Goal: Task Accomplishment & Management: Use online tool/utility

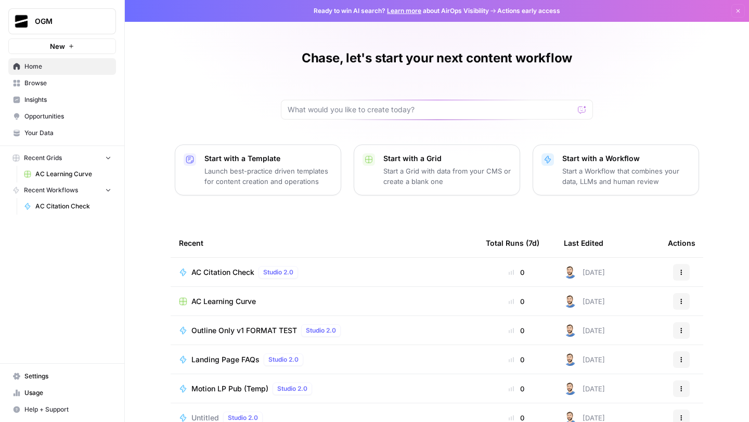
click at [54, 127] on link "Your Data" at bounding box center [62, 133] width 108 height 17
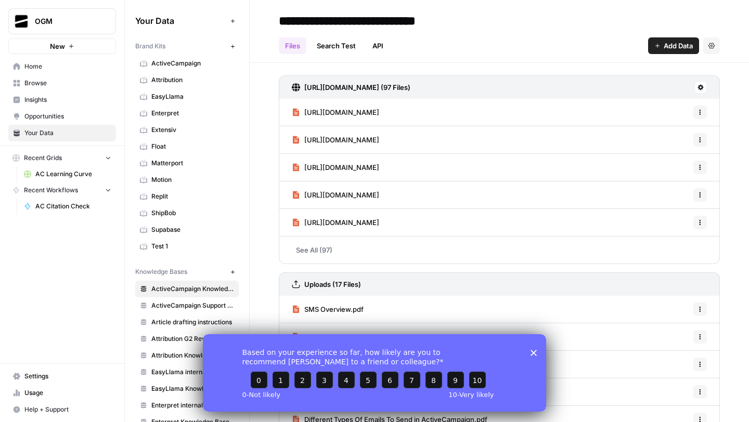
click at [37, 395] on span "Usage" at bounding box center [67, 392] width 87 height 9
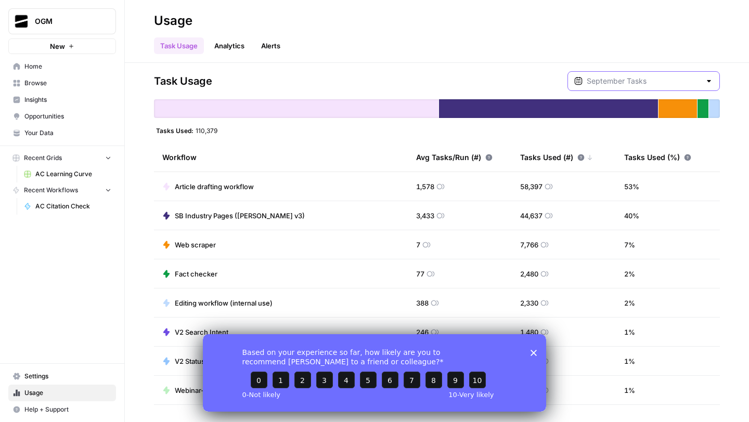
click at [643, 82] on input "text" at bounding box center [644, 81] width 114 height 10
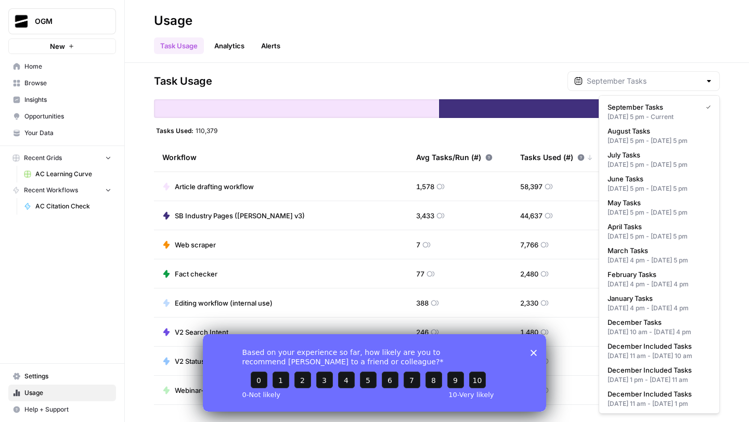
type input "September Tasks"
click at [598, 50] on div "Task Usage Analytics Alerts" at bounding box center [437, 41] width 566 height 25
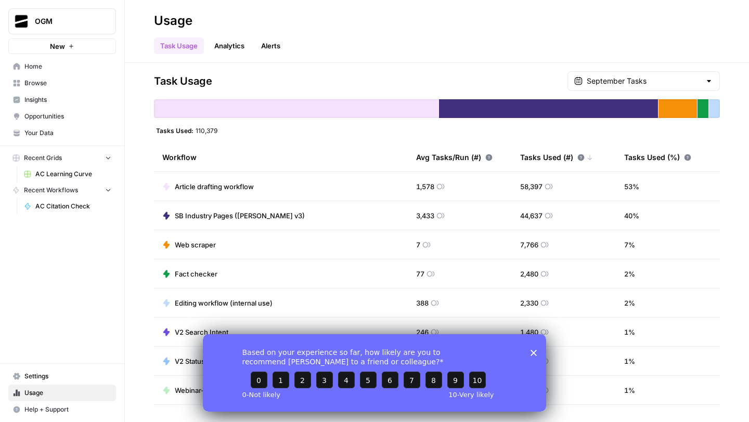
click at [647, 89] on div "September Tasks" at bounding box center [643, 81] width 152 height 20
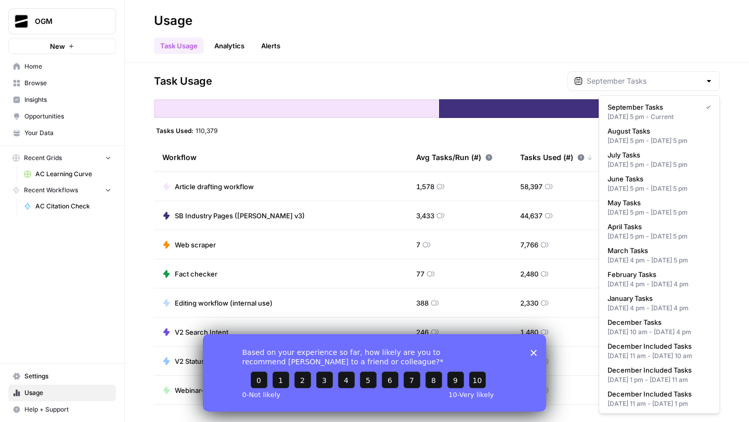
type input "September Tasks"
click at [461, 58] on header "Usage Task Usage Analytics Alerts" at bounding box center [437, 31] width 624 height 63
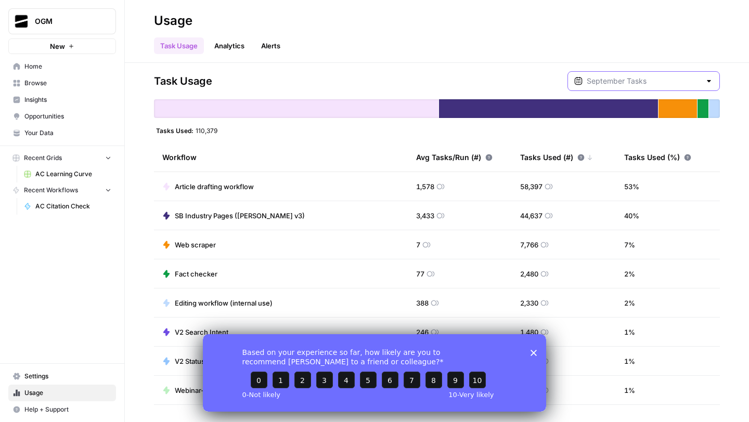
click at [637, 85] on input "text" at bounding box center [644, 81] width 114 height 10
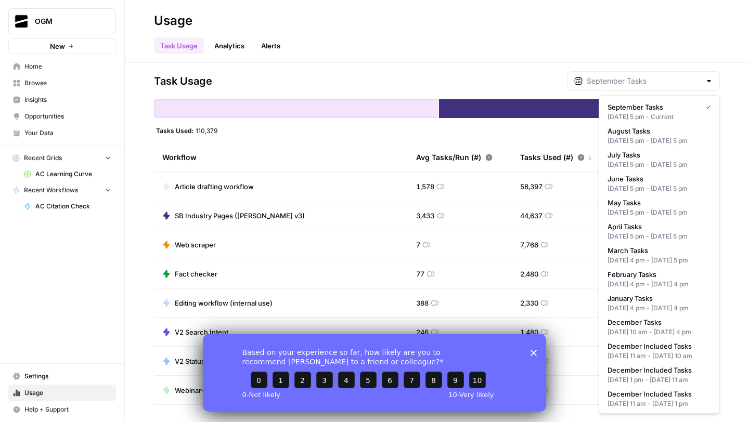
type input "September Tasks"
click at [266, 141] on div "Task Usage September Tasks Tasks Used: 110,379 Workflow Avg Tasks/Run (#) Tasks…" at bounding box center [437, 242] width 566 height 343
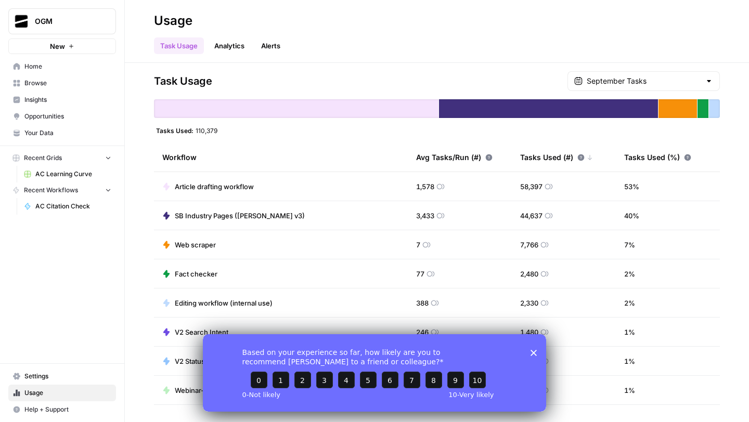
click at [665, 86] on div "September Tasks" at bounding box center [643, 81] width 152 height 20
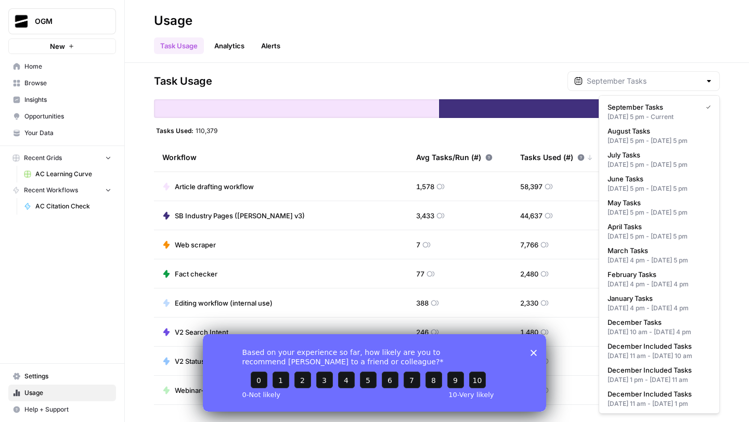
type input "September Tasks"
click at [369, 54] on header "Usage Task Usage Analytics Alerts" at bounding box center [437, 31] width 624 height 63
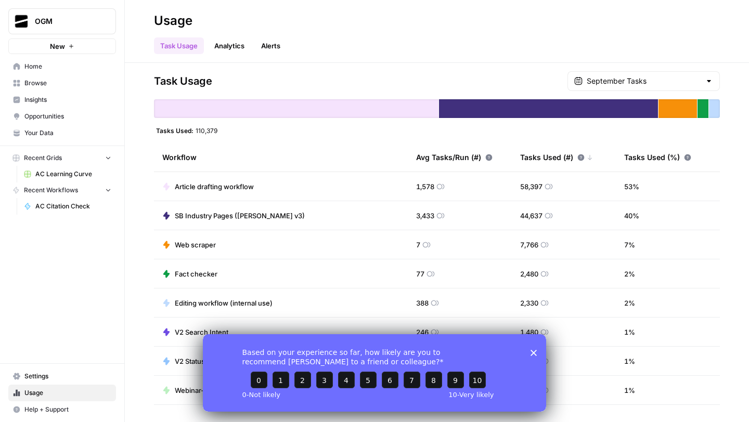
click at [533, 352] on polygon "Close survey" at bounding box center [533, 352] width 6 height 6
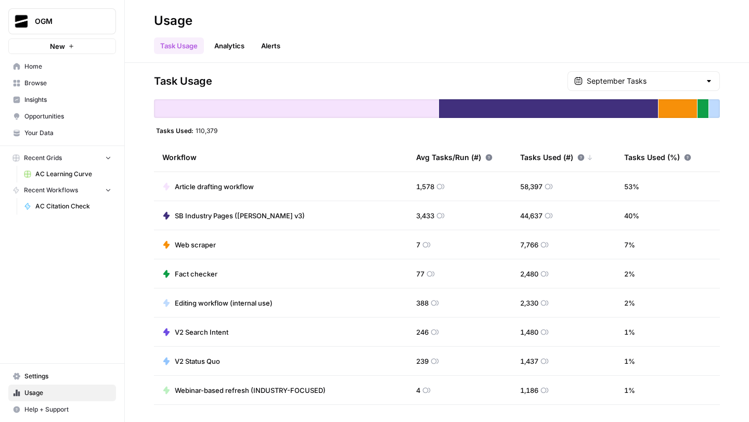
click at [370, 186] on td "Article drafting workflow" at bounding box center [281, 186] width 254 height 29
click at [562, 189] on td "58,397" at bounding box center [564, 186] width 104 height 29
click at [444, 187] on icon at bounding box center [440, 187] width 8 height 8
click at [487, 158] on icon at bounding box center [489, 157] width 7 height 7
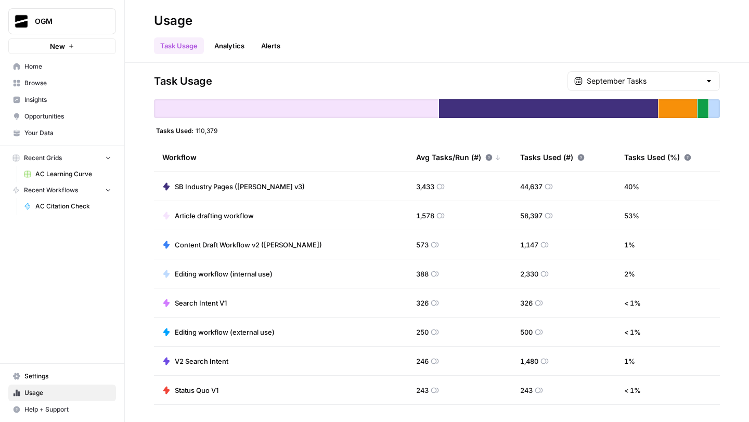
click at [487, 158] on icon at bounding box center [489, 157] width 7 height 7
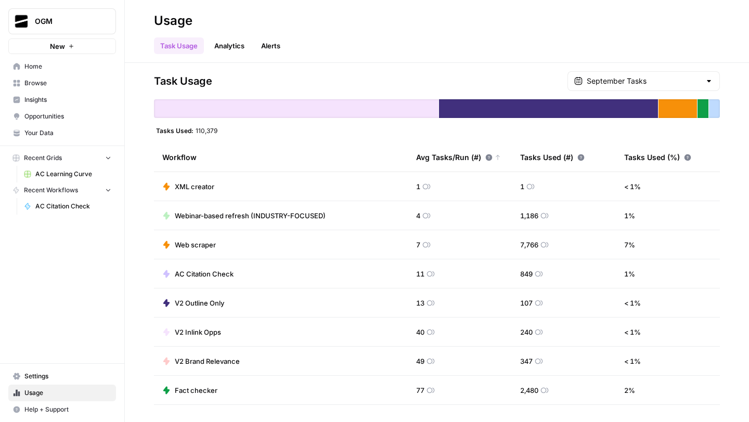
click at [487, 158] on icon at bounding box center [489, 157] width 7 height 7
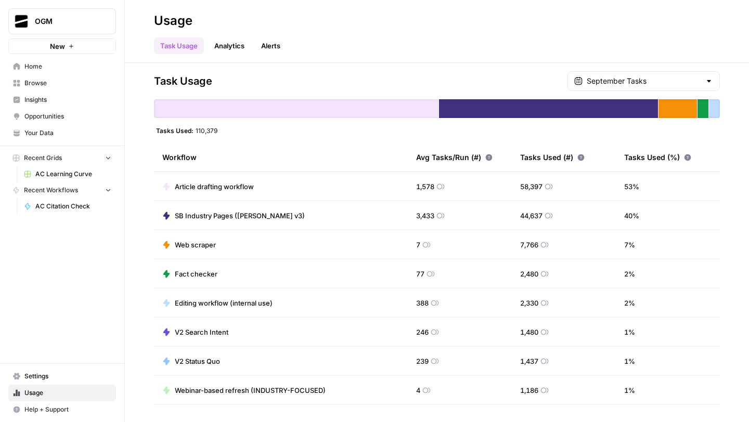
click at [32, 88] on link "Browse" at bounding box center [62, 83] width 108 height 17
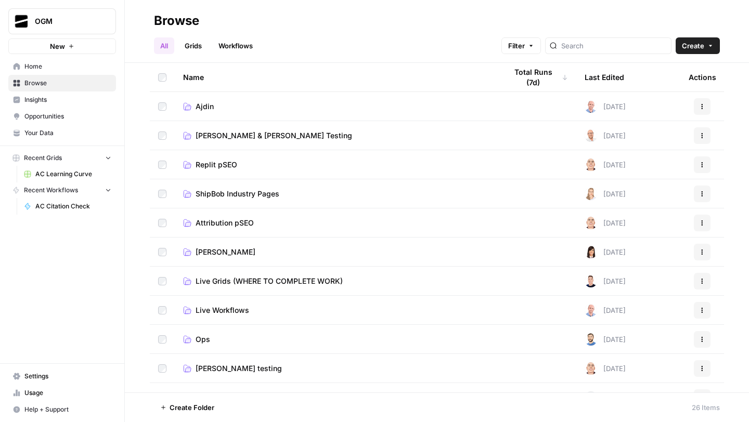
click at [227, 102] on link "Ajdin" at bounding box center [336, 106] width 307 height 10
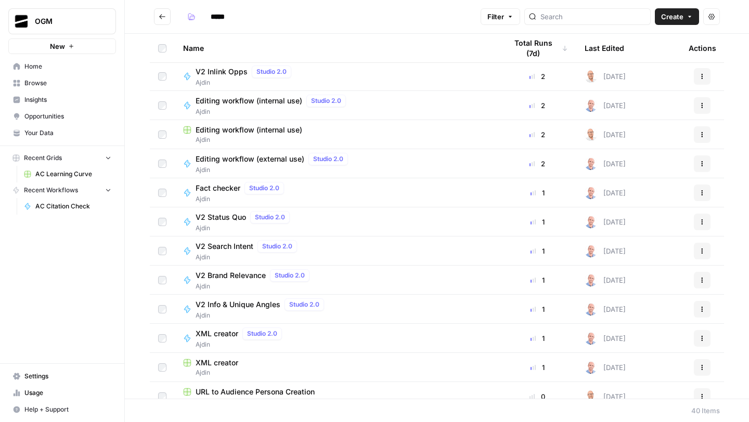
scroll to position [45, 0]
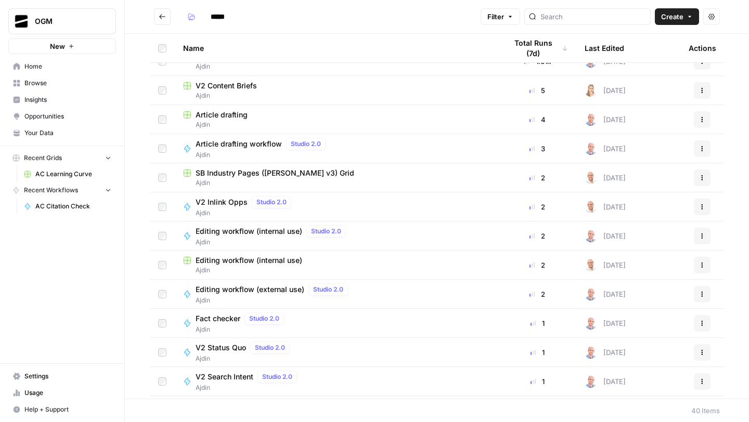
click at [254, 146] on span "Article drafting workflow" at bounding box center [239, 144] width 86 height 10
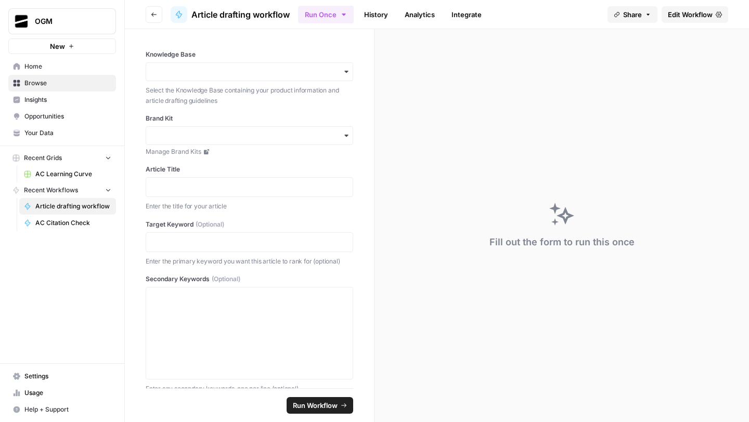
click at [679, 14] on span "Edit Workflow" at bounding box center [690, 14] width 45 height 10
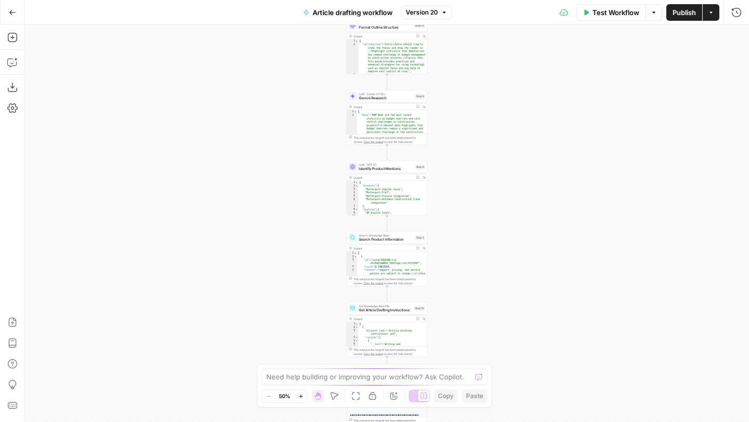
click at [544, 249] on div "Workflow Set Inputs Inputs LLM · GPT-4.1 Generate Research Questions Step 1 Out…" at bounding box center [387, 223] width 724 height 397
click at [498, 264] on div "Workflow Set Inputs Inputs LLM · GPT-4.1 Generate Research Questions Step 1 Out…" at bounding box center [387, 223] width 724 height 397
click at [498, 227] on div "Workflow Set Inputs Inputs LLM · GPT-4.1 Generate Research Questions Step 1 Out…" at bounding box center [387, 223] width 724 height 397
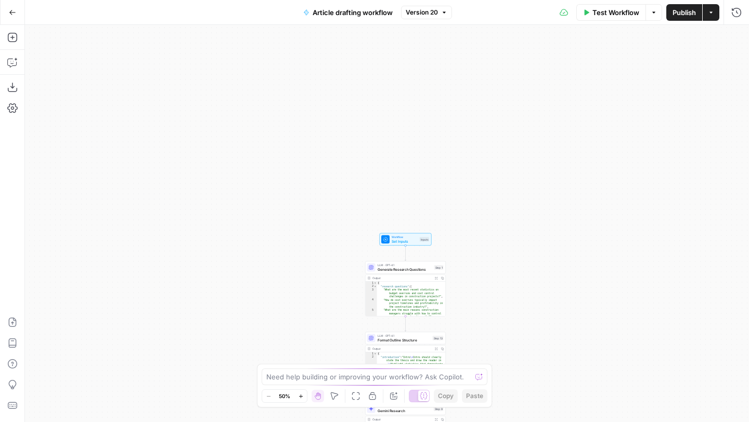
drag, startPoint x: 480, startPoint y: 229, endPoint x: 494, endPoint y: 100, distance: 129.7
click at [495, 102] on div "Workflow Set Inputs Inputs LLM · GPT-4.1 Generate Research Questions Step 1 Out…" at bounding box center [387, 223] width 724 height 397
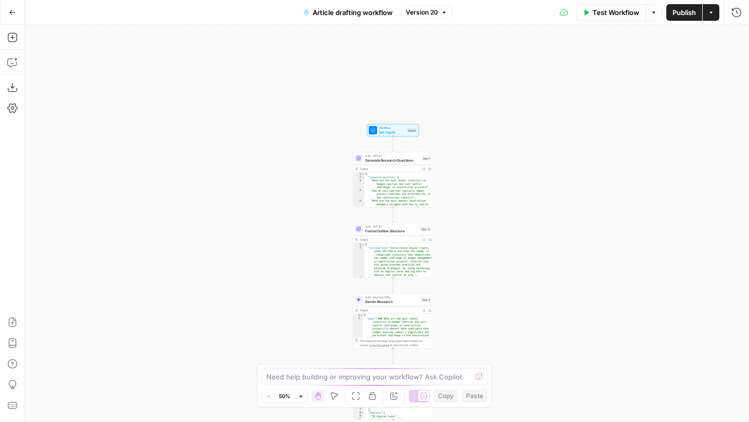
drag, startPoint x: 501, startPoint y: 257, endPoint x: 492, endPoint y: 163, distance: 95.1
click at [492, 164] on div "Workflow Set Inputs Inputs LLM · GPT-4.1 Generate Research Questions Step 1 Out…" at bounding box center [387, 223] width 724 height 397
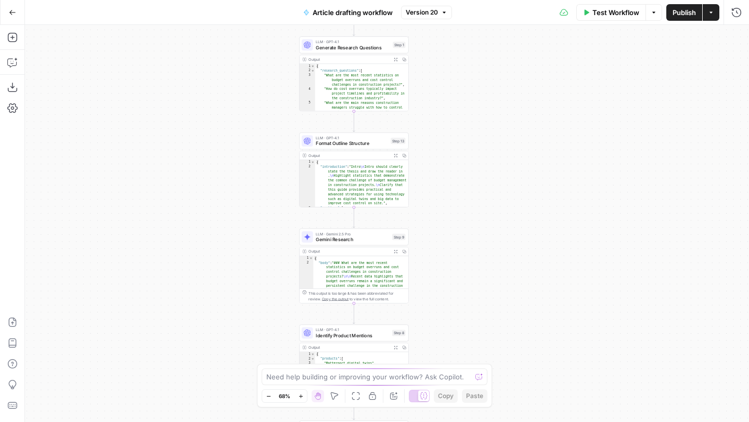
drag, startPoint x: 487, startPoint y: 119, endPoint x: 487, endPoint y: 113, distance: 5.7
click at [487, 113] on div "Workflow Set Inputs Inputs LLM · GPT-4.1 Generate Research Questions Step 1 Out…" at bounding box center [387, 223] width 724 height 397
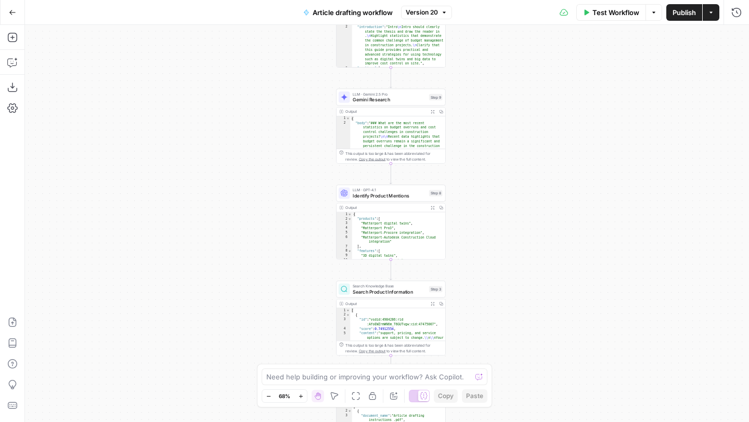
drag, startPoint x: 487, startPoint y: 190, endPoint x: 524, endPoint y: 51, distance: 143.2
click at [524, 51] on div "Workflow Set Inputs Inputs LLM · GPT-4.1 Generate Research Questions Step 1 Out…" at bounding box center [387, 223] width 724 height 397
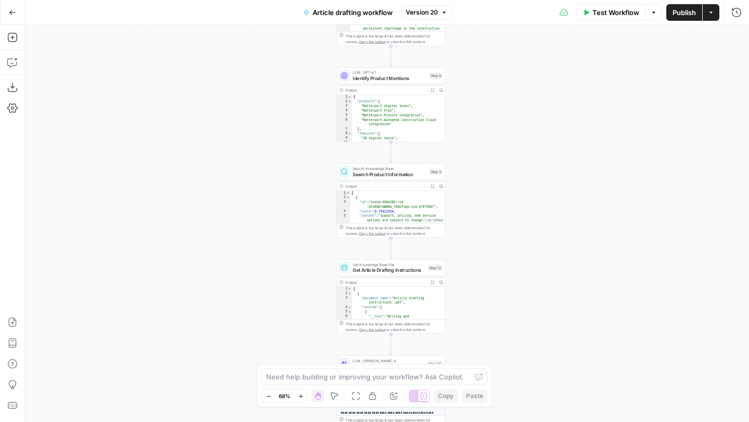
drag, startPoint x: 528, startPoint y: 211, endPoint x: 528, endPoint y: 93, distance: 118.1
click at [528, 93] on div "Workflow Set Inputs Inputs LLM · GPT-4.1 Generate Research Questions Step 1 Out…" at bounding box center [387, 223] width 724 height 397
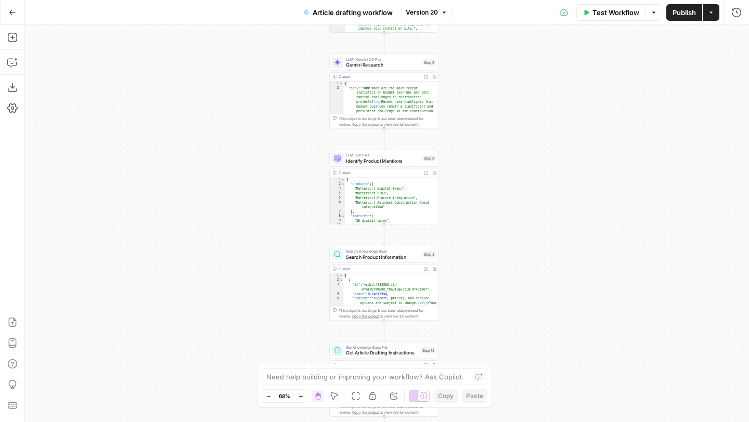
drag, startPoint x: 524, startPoint y: 138, endPoint x: 510, endPoint y: 238, distance: 100.2
click at [514, 243] on div "Workflow Set Inputs Inputs LLM · GPT-4.1 Generate Research Questions Step 1 Out…" at bounding box center [387, 223] width 724 height 397
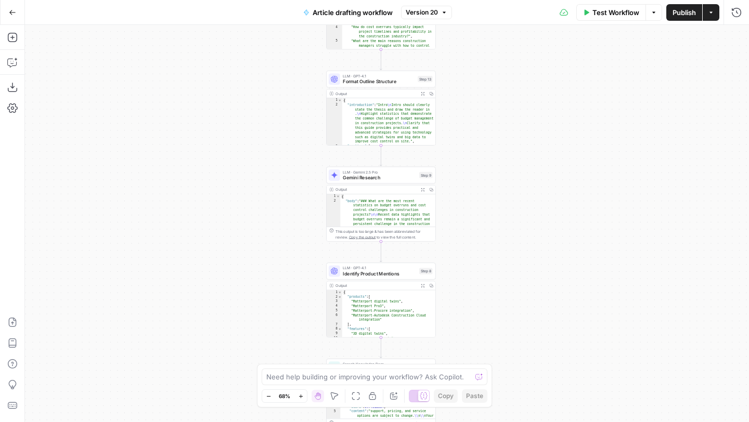
drag, startPoint x: 513, startPoint y: 127, endPoint x: 508, endPoint y: 252, distance: 125.4
click at [513, 260] on div "Workflow Set Inputs Inputs LLM · GPT-4.1 Generate Research Questions Step 1 Out…" at bounding box center [387, 223] width 724 height 397
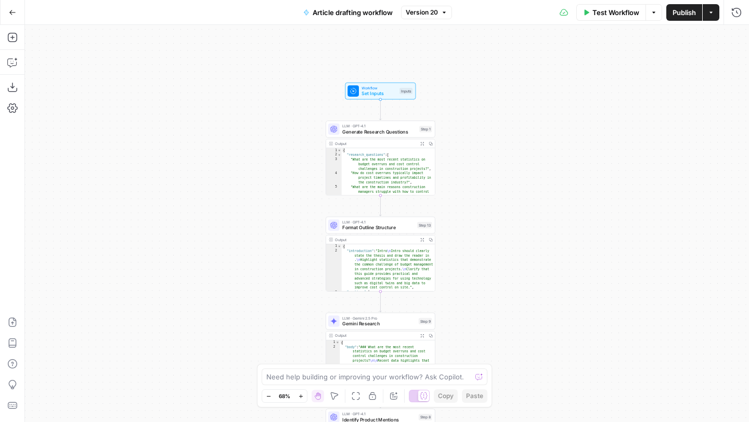
drag, startPoint x: 507, startPoint y: 174, endPoint x: 504, endPoint y: 229, distance: 55.2
click at [507, 234] on div "Workflow Set Inputs Inputs LLM · GPT-4.1 Generate Research Questions Step 1 Out…" at bounding box center [387, 223] width 724 height 397
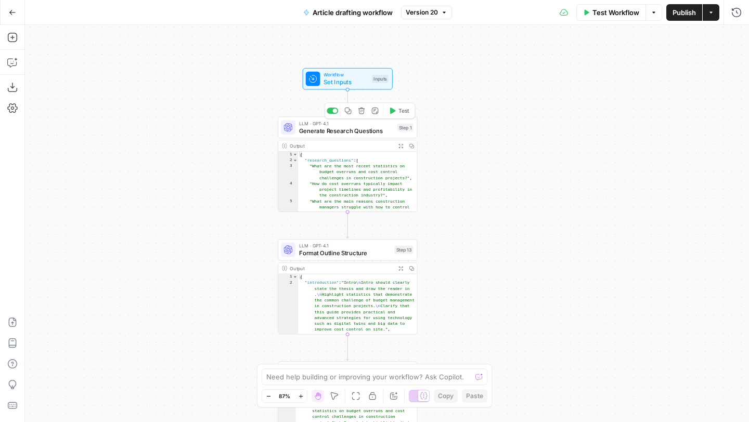
click at [371, 131] on span "Generate Research Questions" at bounding box center [346, 130] width 95 height 9
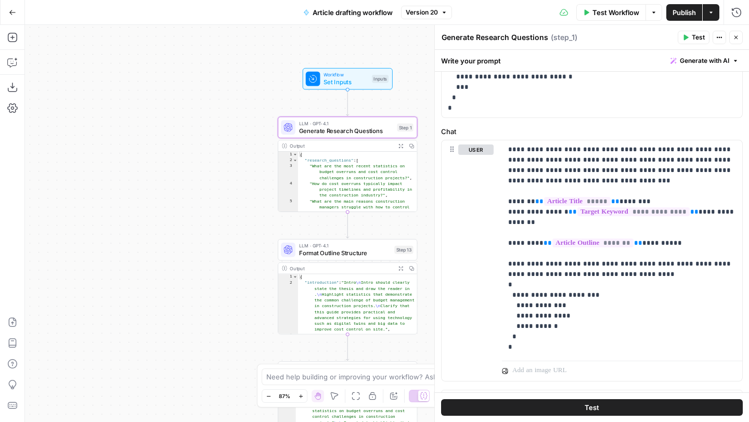
scroll to position [446, 0]
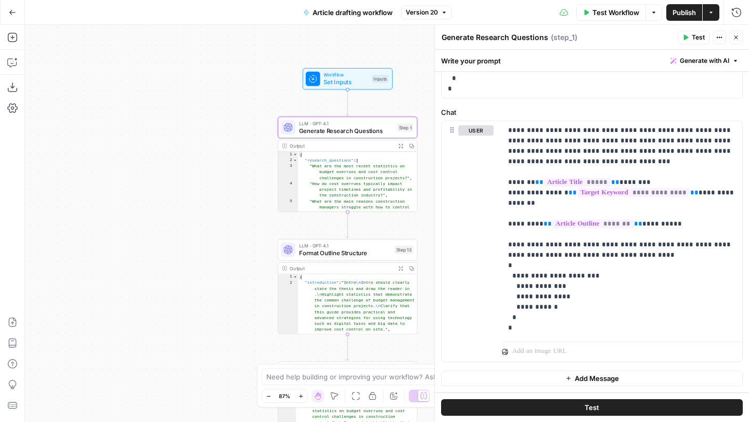
click at [735, 39] on icon "button" at bounding box center [736, 37] width 6 height 6
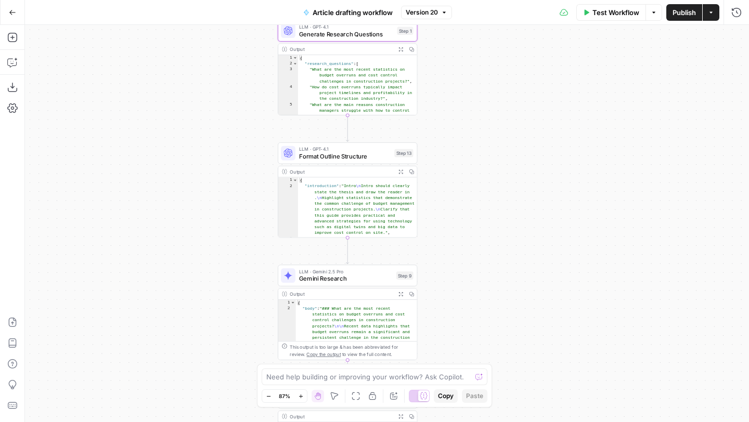
drag, startPoint x: 587, startPoint y: 226, endPoint x: 587, endPoint y: 86, distance: 139.9
click at [587, 87] on div "Workflow Set Inputs Inputs LLM · GPT-4.1 Generate Research Questions Step 1 Out…" at bounding box center [387, 223] width 724 height 397
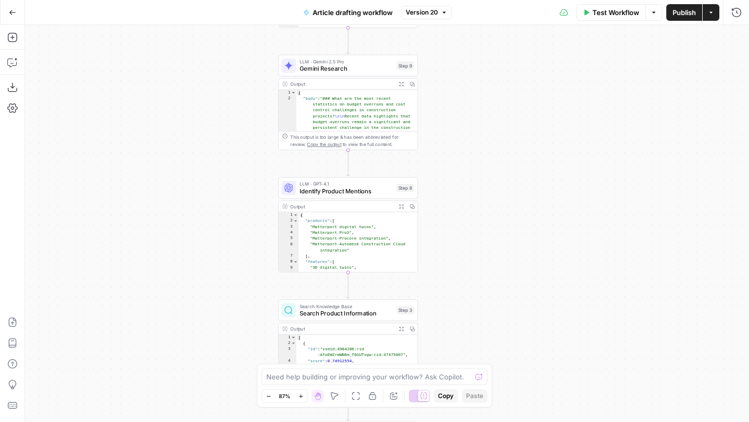
drag, startPoint x: 572, startPoint y: 250, endPoint x: 572, endPoint y: 82, distance: 168.0
click at [572, 82] on div "Workflow Set Inputs Inputs LLM · GPT-4.1 Generate Research Questions Step 1 Out…" at bounding box center [387, 223] width 724 height 397
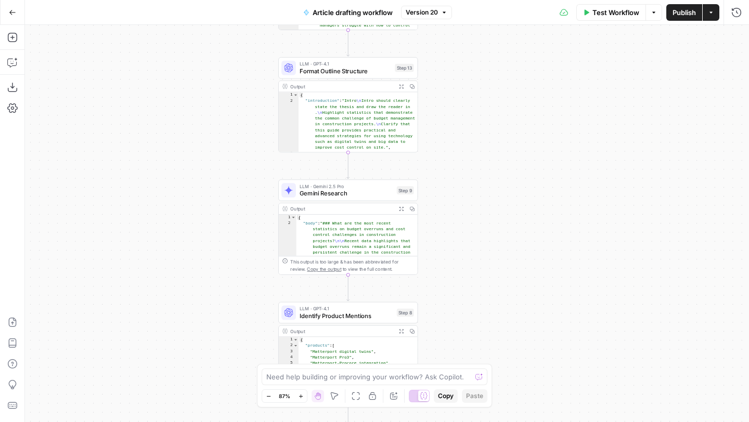
drag, startPoint x: 572, startPoint y: 82, endPoint x: 561, endPoint y: 281, distance: 199.0
click at [570, 275] on div "Workflow Set Inputs Inputs LLM · GPT-4.1 Generate Research Questions Step 1 Out…" at bounding box center [387, 223] width 724 height 397
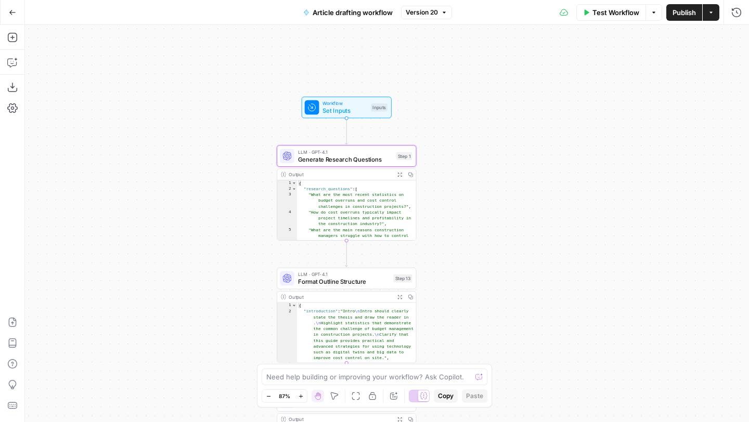
drag, startPoint x: 539, startPoint y: 309, endPoint x: 530, endPoint y: 336, distance: 28.0
click at [539, 336] on div "Workflow Set Inputs Inputs LLM · GPT-4.1 Generate Research Questions Step 1 Out…" at bounding box center [387, 223] width 724 height 397
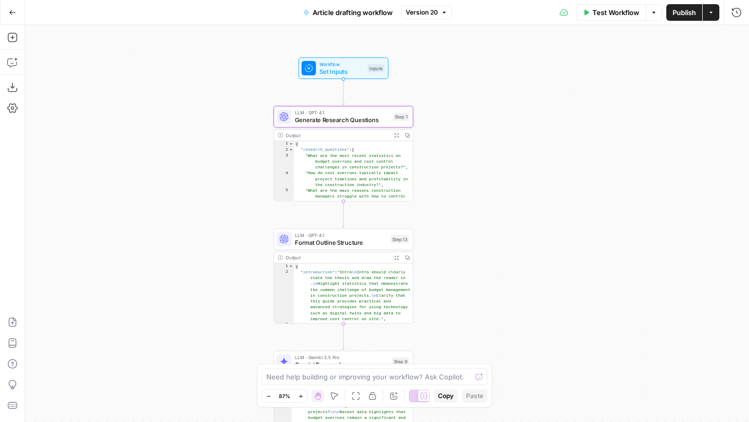
drag, startPoint x: 551, startPoint y: 239, endPoint x: 535, endPoint y: 258, distance: 25.5
click at [536, 261] on div "Workflow Set Inputs Inputs LLM · GPT-4.1 Generate Research Questions Step 1 Out…" at bounding box center [387, 223] width 724 height 397
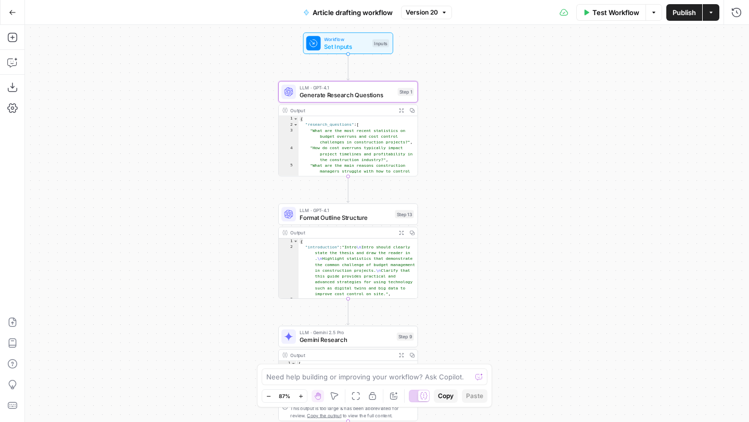
drag, startPoint x: 499, startPoint y: 202, endPoint x: 507, endPoint y: 149, distance: 53.1
click at [508, 149] on div "Workflow Set Inputs Inputs LLM · GPT-4.1 Generate Research Questions Step 1 Out…" at bounding box center [387, 223] width 724 height 397
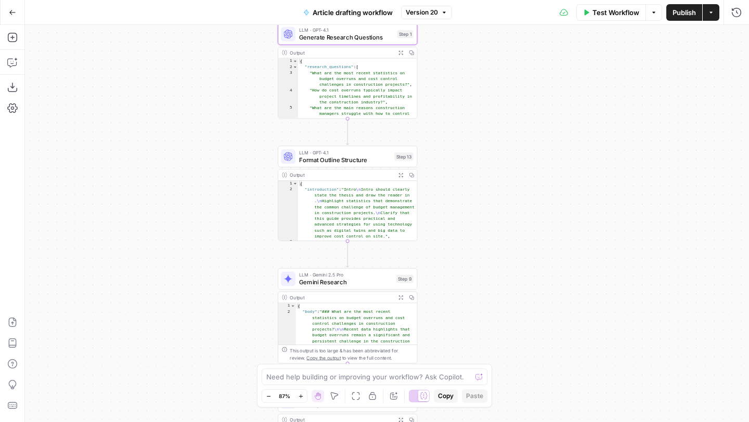
drag, startPoint x: 501, startPoint y: 183, endPoint x: 500, endPoint y: 125, distance: 57.7
click at [500, 125] on div "Workflow Set Inputs Inputs LLM · GPT-4.1 Generate Research Questions Step 1 Out…" at bounding box center [387, 223] width 724 height 397
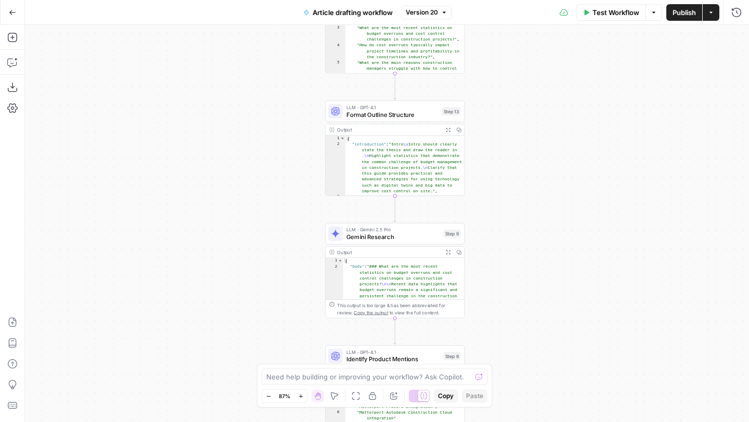
drag, startPoint x: 574, startPoint y: 108, endPoint x: 552, endPoint y: 211, distance: 105.3
click at [559, 206] on div "Workflow Set Inputs Inputs LLM · GPT-4.1 Generate Research Questions Step 1 Out…" at bounding box center [387, 223] width 724 height 397
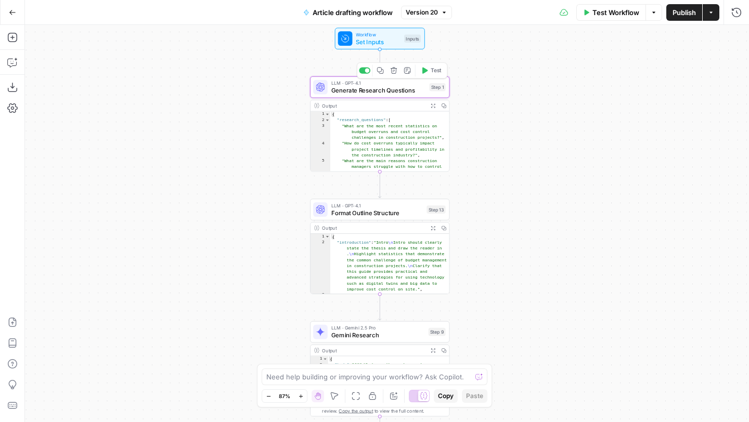
click at [374, 94] on span "Generate Research Questions" at bounding box center [378, 90] width 95 height 9
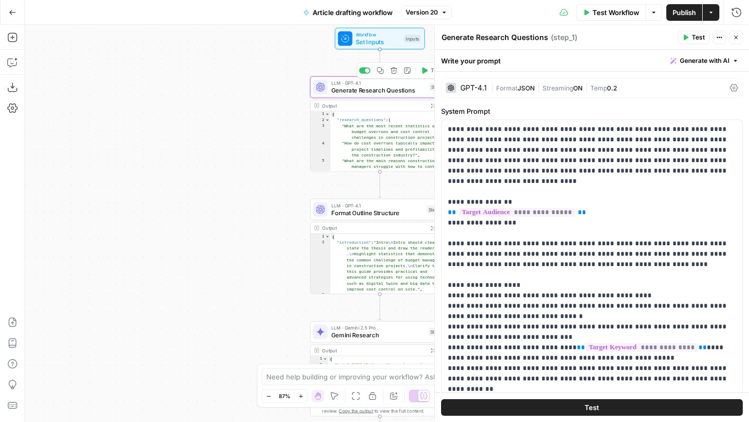
click at [152, 128] on div "Workflow Set Inputs Inputs LLM · GPT-4.1 Generate Research Questions Step 1 Cop…" at bounding box center [387, 223] width 724 height 397
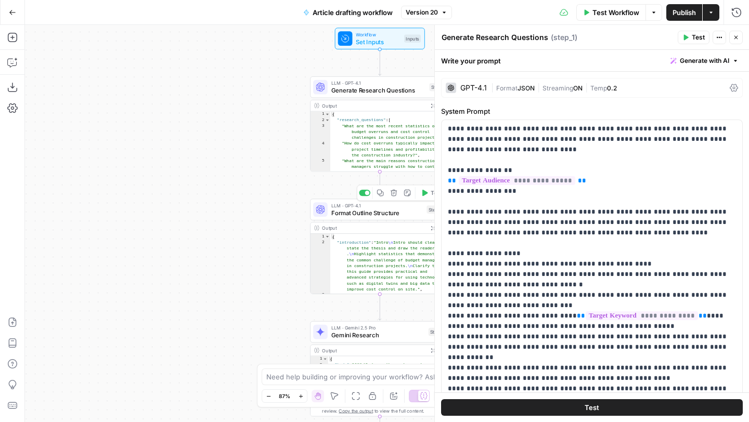
click at [382, 217] on span "Format Outline Structure" at bounding box center [377, 213] width 92 height 9
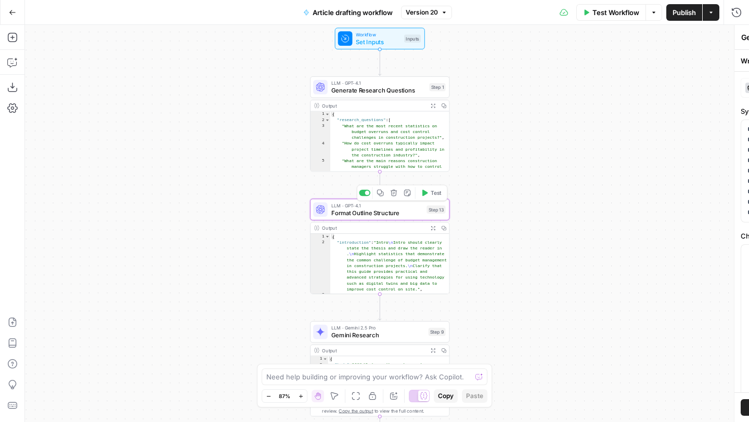
type textarea "Format Outline Structure"
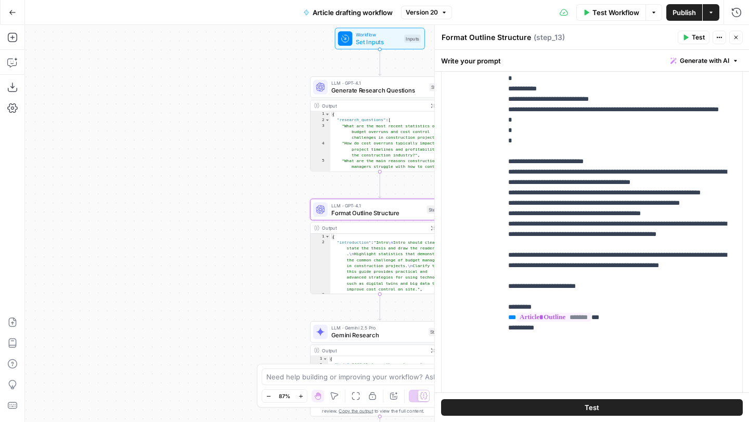
scroll to position [310, 0]
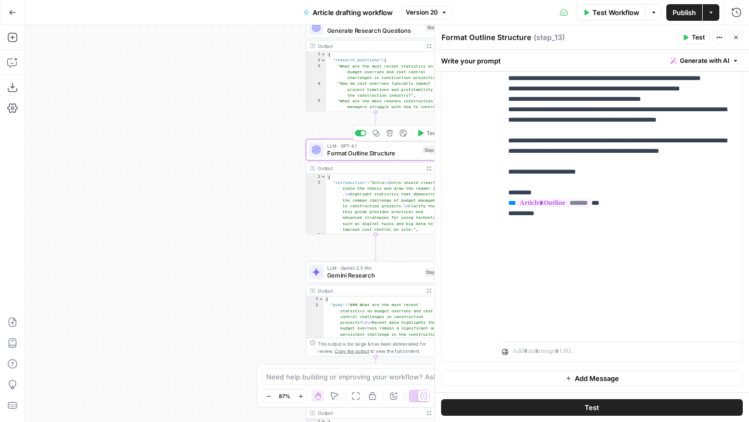
type textarea "**********"
click at [384, 87] on div "{ "research_questions" : [ "What are the most recent statistics on budget overr…" at bounding box center [385, 96] width 119 height 90
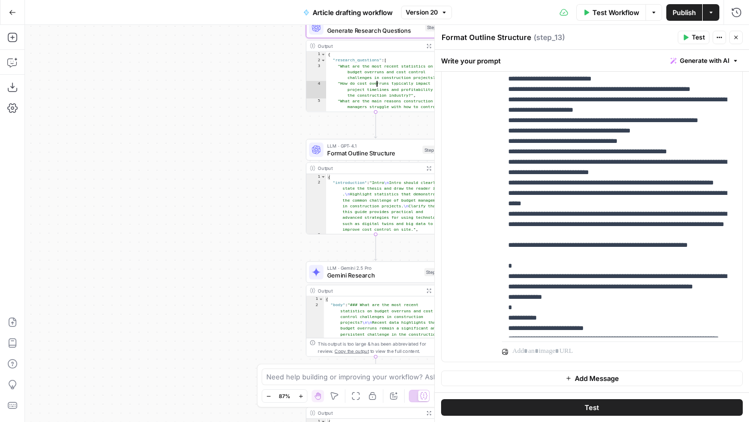
scroll to position [0, 0]
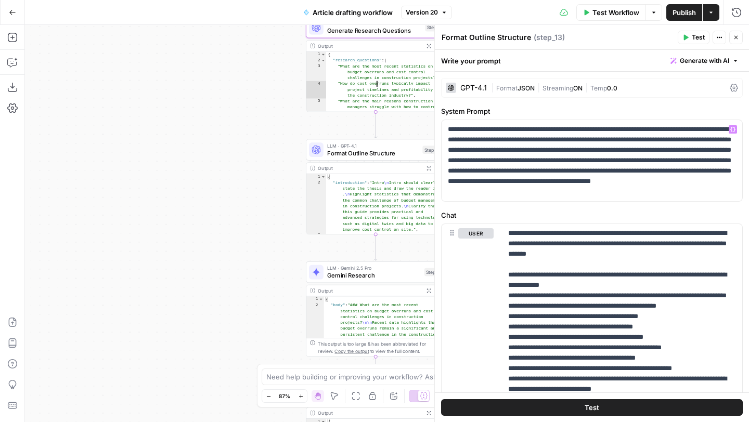
click at [659, 208] on div "**********" at bounding box center [592, 387] width 314 height 631
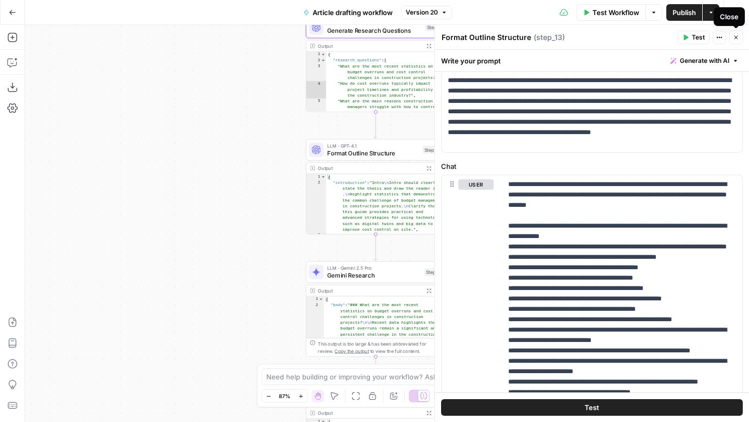
click at [720, 38] on icon "button" at bounding box center [719, 37] width 6 height 6
click at [626, 45] on header "Format Outline Structure Format Outline Structure ( step_13 ) Test Actions Close" at bounding box center [592, 37] width 314 height 25
click at [655, 17] on button "Options" at bounding box center [653, 12] width 17 height 17
click at [657, 9] on button "Options" at bounding box center [653, 12] width 17 height 17
click at [657, 10] on button "Options" at bounding box center [653, 12] width 17 height 17
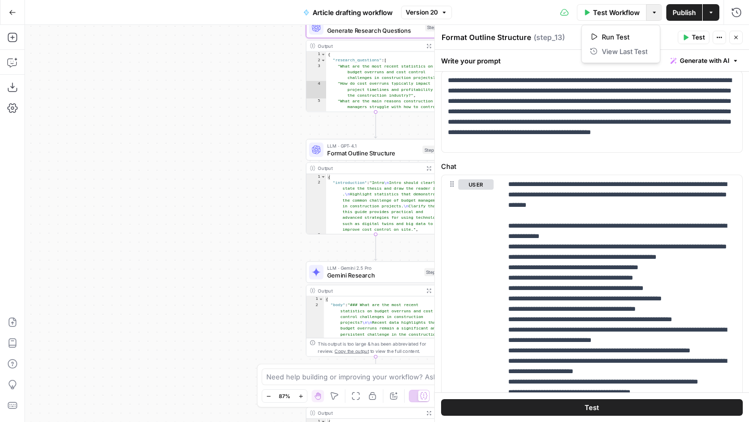
click at [535, 62] on div "Write your prompt Generate with AI" at bounding box center [592, 60] width 314 height 21
click at [740, 38] on button "Close" at bounding box center [736, 38] width 14 height 14
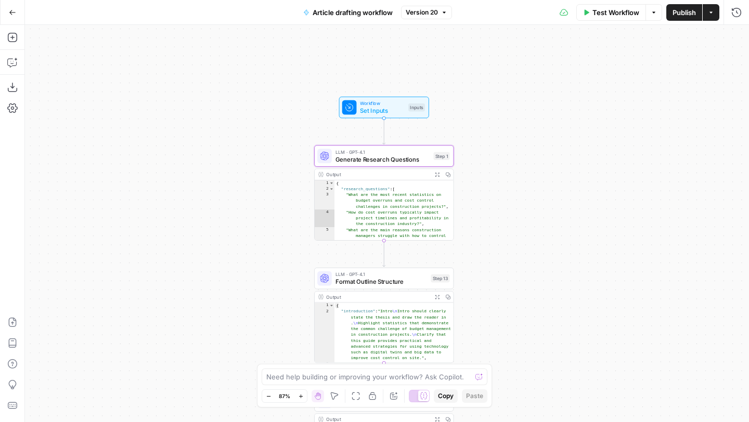
click at [603, 19] on button "Test Workflow" at bounding box center [611, 12] width 70 height 17
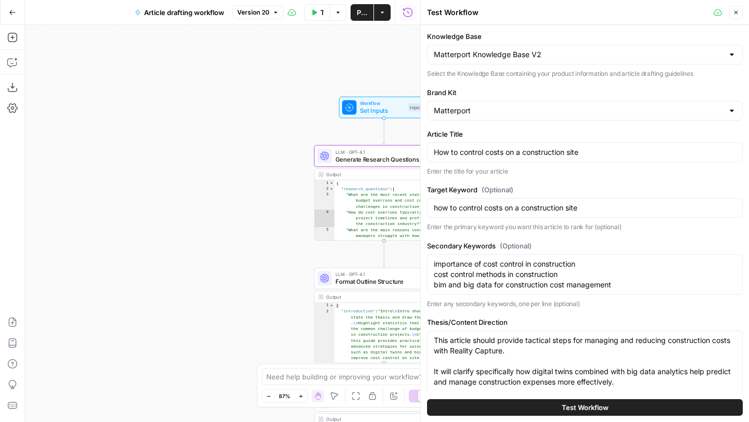
scroll to position [412, 0]
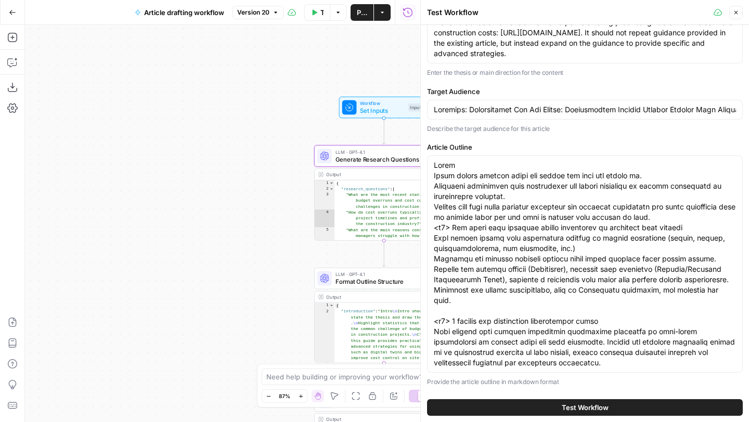
click at [615, 407] on button "Test Workflow" at bounding box center [585, 407] width 316 height 17
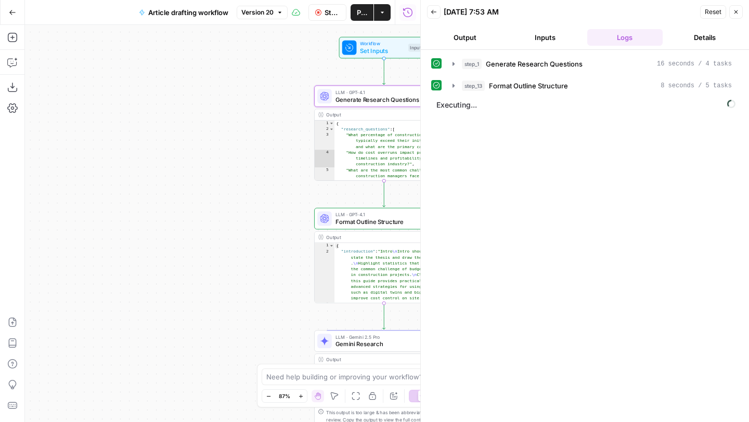
drag, startPoint x: 292, startPoint y: 268, endPoint x: 292, endPoint y: 208, distance: 59.8
click at [292, 208] on div "**********" at bounding box center [222, 223] width 395 height 397
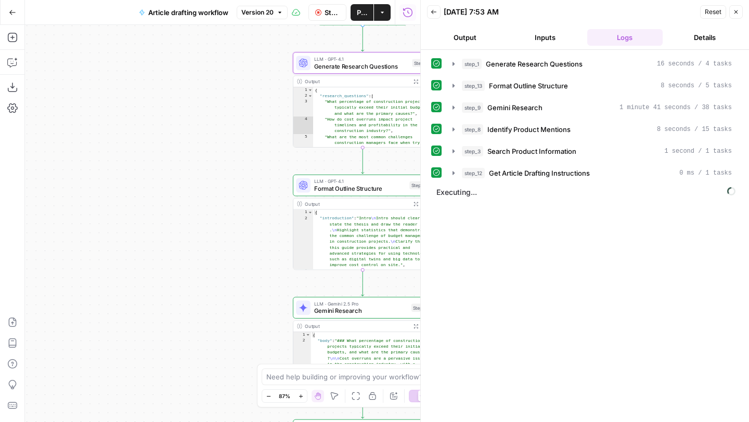
drag, startPoint x: 262, startPoint y: 276, endPoint x: 212, endPoint y: 177, distance: 110.7
click at [213, 177] on div "**********" at bounding box center [222, 223] width 395 height 397
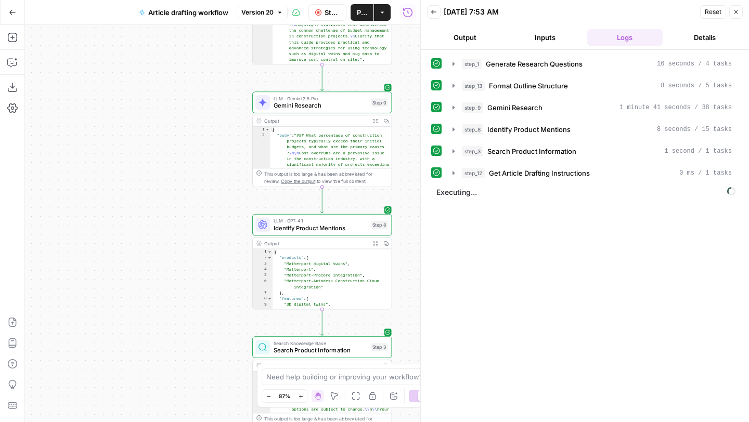
drag, startPoint x: 230, startPoint y: 245, endPoint x: 217, endPoint y: 105, distance: 141.0
click at [217, 105] on div "**********" at bounding box center [222, 223] width 395 height 397
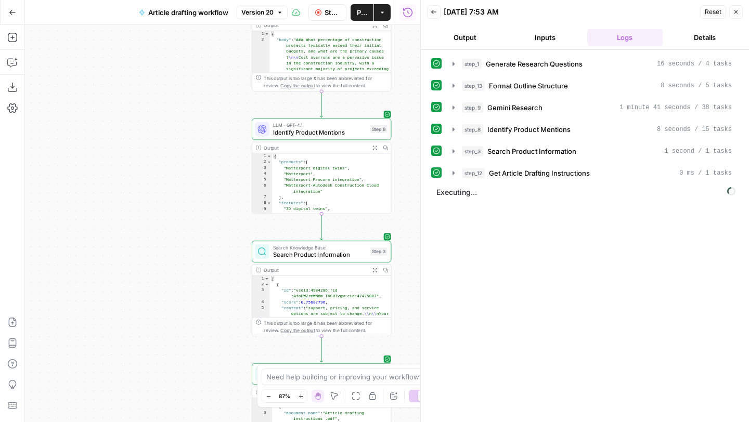
drag, startPoint x: 237, startPoint y: 248, endPoint x: 236, endPoint y: 152, distance: 95.7
click at [236, 152] on div "**********" at bounding box center [222, 223] width 395 height 397
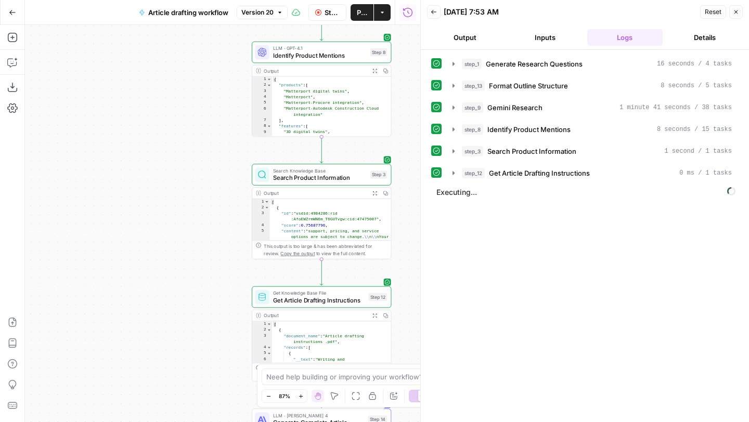
drag, startPoint x: 231, startPoint y: 260, endPoint x: 231, endPoint y: 182, distance: 77.5
click at [231, 182] on div "**********" at bounding box center [222, 223] width 395 height 397
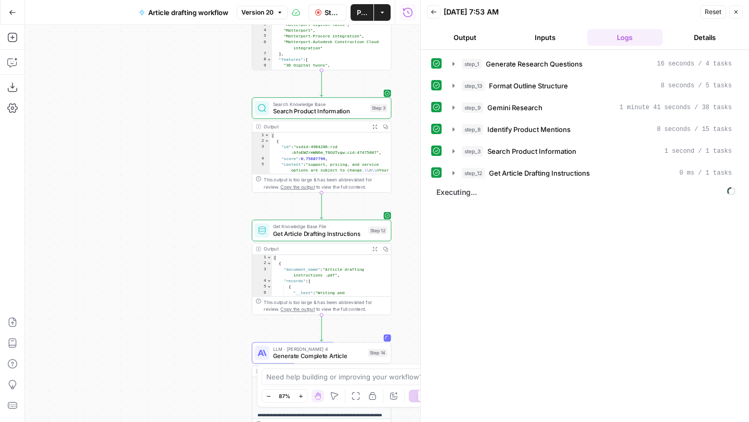
drag, startPoint x: 227, startPoint y: 266, endPoint x: 227, endPoint y: 179, distance: 86.8
click at [227, 179] on div "**********" at bounding box center [222, 223] width 395 height 397
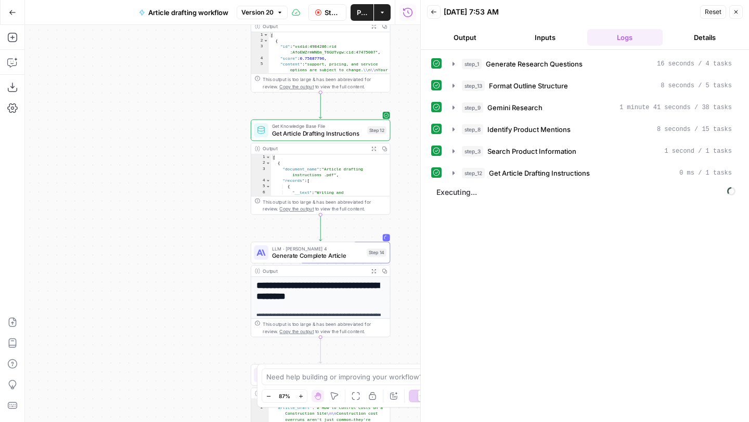
drag, startPoint x: 227, startPoint y: 247, endPoint x: 226, endPoint y: 167, distance: 79.6
click at [226, 167] on div "**********" at bounding box center [222, 223] width 395 height 397
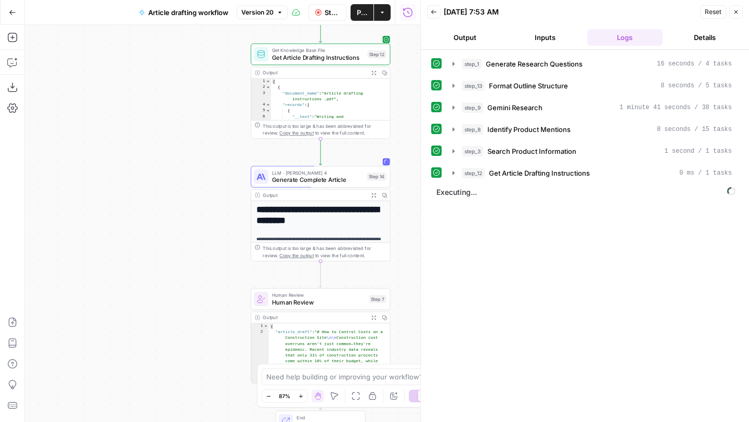
drag, startPoint x: 235, startPoint y: 252, endPoint x: 235, endPoint y: 175, distance: 76.4
click at [235, 175] on div "**********" at bounding box center [222, 223] width 395 height 397
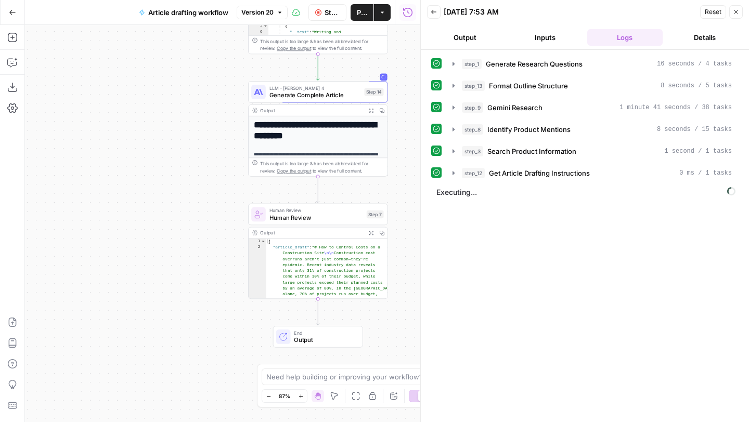
drag, startPoint x: 232, startPoint y: 240, endPoint x: 229, endPoint y: 290, distance: 50.0
click at [231, 290] on div "**********" at bounding box center [222, 223] width 395 height 397
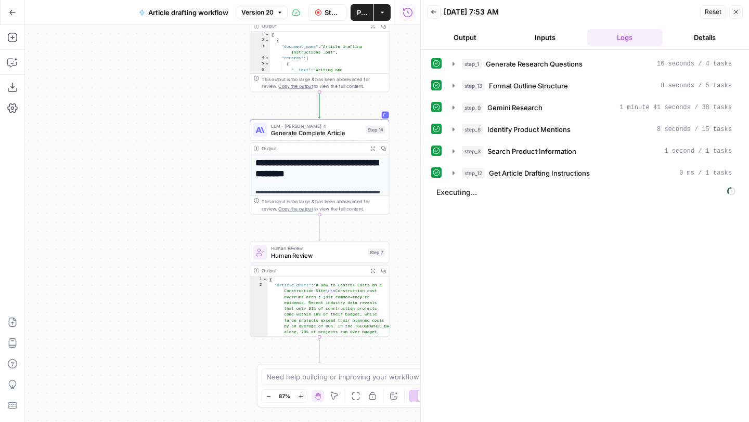
drag, startPoint x: 184, startPoint y: 317, endPoint x: 184, endPoint y: 222, distance: 95.7
click at [184, 222] on div "**********" at bounding box center [222, 223] width 395 height 397
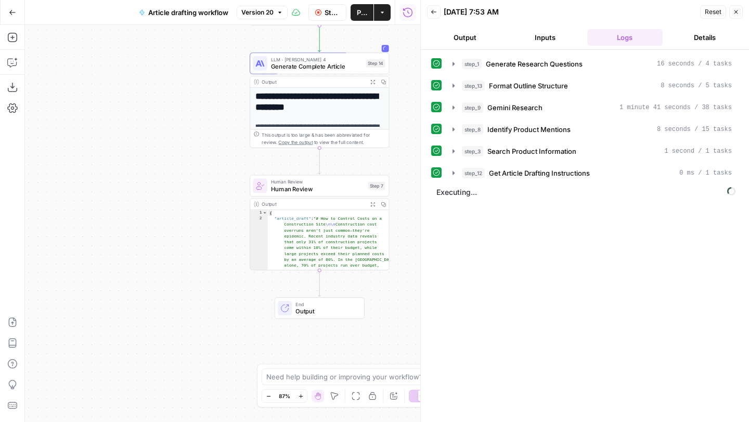
drag, startPoint x: 198, startPoint y: 304, endPoint x: 197, endPoint y: 237, distance: 67.1
click at [198, 237] on div "**********" at bounding box center [222, 223] width 395 height 397
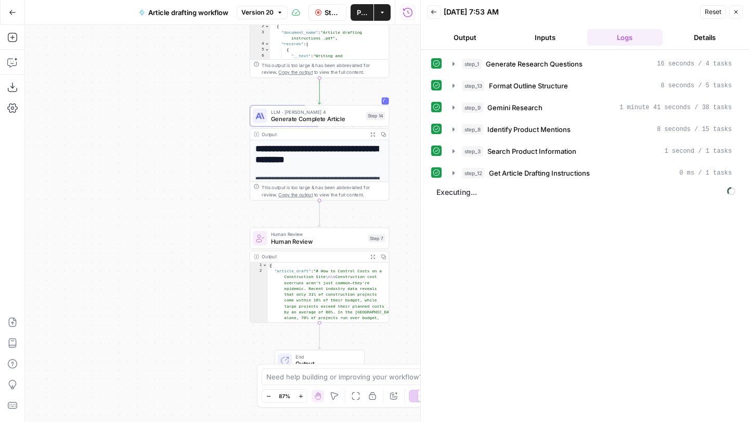
drag, startPoint x: 218, startPoint y: 247, endPoint x: 214, endPoint y: 294, distance: 48.0
click at [216, 297] on div "**********" at bounding box center [222, 223] width 395 height 397
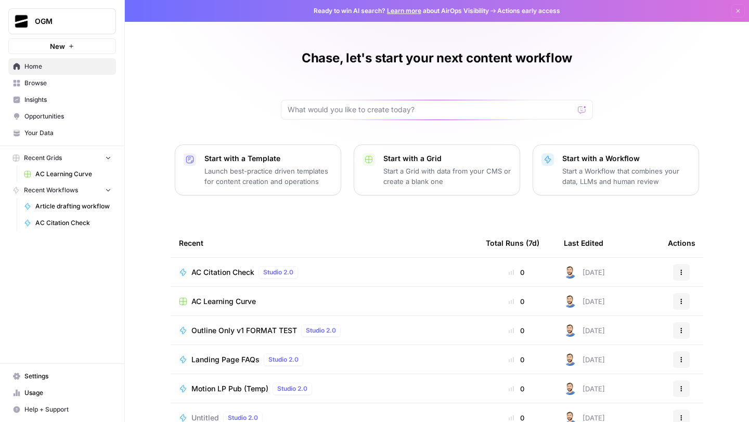
click at [37, 390] on span "Usage" at bounding box center [67, 392] width 87 height 9
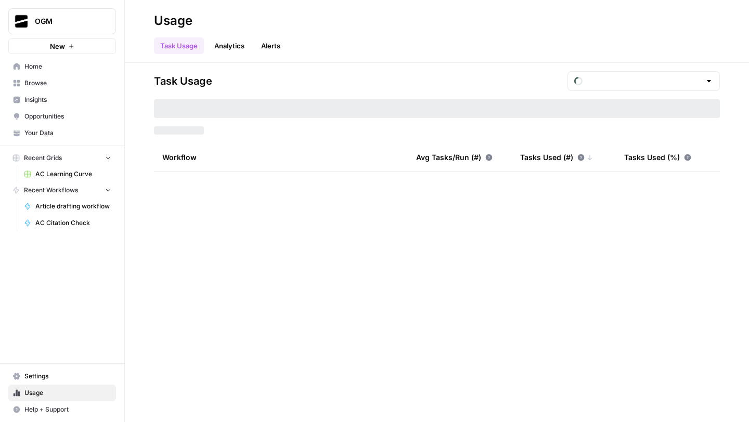
type input "September Tasks"
click at [647, 85] on input "text" at bounding box center [644, 81] width 114 height 10
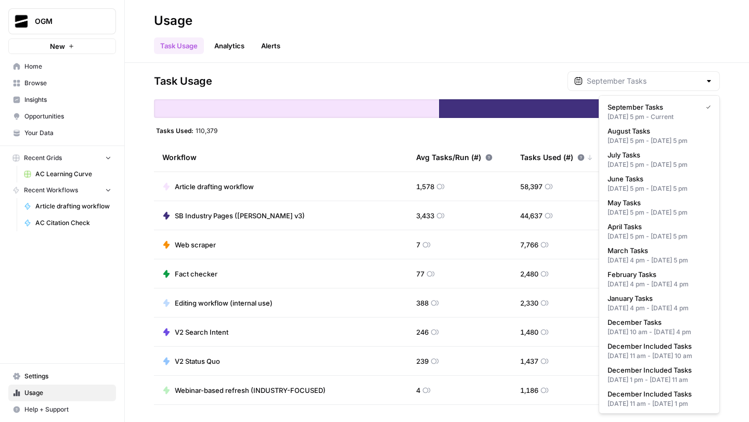
click at [638, 128] on span "August Tasks" at bounding box center [656, 131] width 99 height 10
type input "August Tasks"
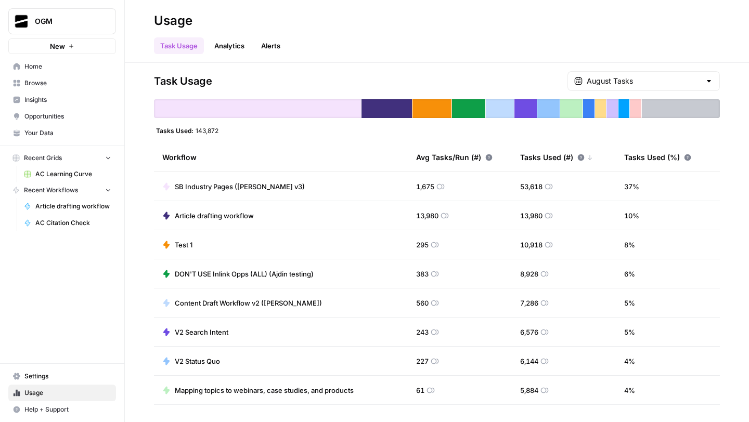
click at [650, 75] on div "12,849 Tasks. Includes apps using less than 1% of total and AirOps AI services." at bounding box center [662, 80] width 150 height 18
click at [497, 35] on div "Task Usage Analytics Alerts" at bounding box center [437, 41] width 566 height 25
click at [624, 83] on input "text" at bounding box center [644, 81] width 114 height 10
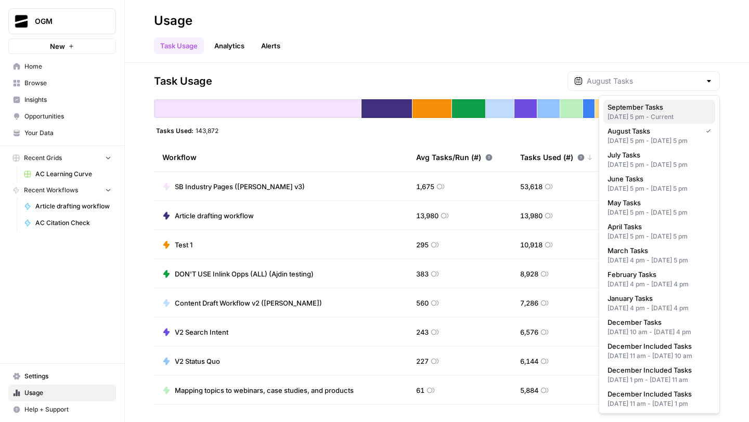
click at [627, 111] on span "September Tasks" at bounding box center [656, 107] width 99 height 10
type input "September Tasks"
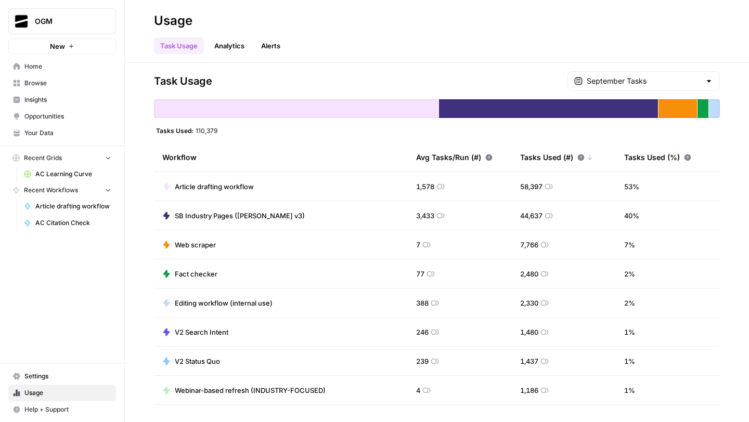
click at [235, 185] on span "Article drafting workflow" at bounding box center [214, 186] width 79 height 10
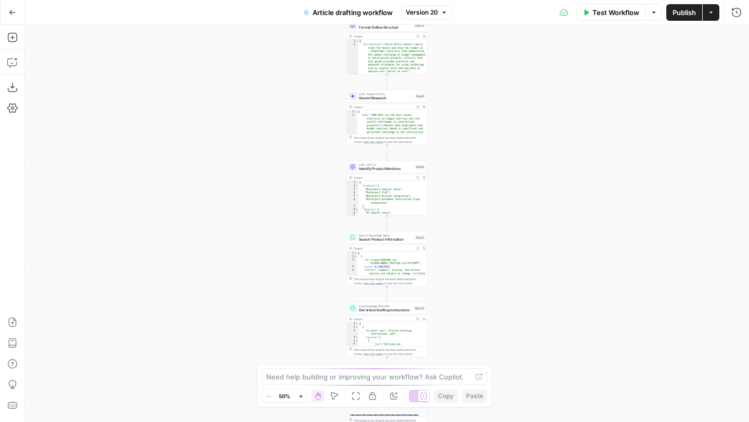
click at [233, 252] on div "Workflow Set Inputs Inputs LLM · GPT-4.1 Generate Research Questions Step 1 Out…" at bounding box center [387, 223] width 724 height 397
click at [237, 141] on div "Workflow Set Inputs Inputs LLM · GPT-4.1 Generate Research Questions Step 1 Out…" at bounding box center [387, 223] width 724 height 397
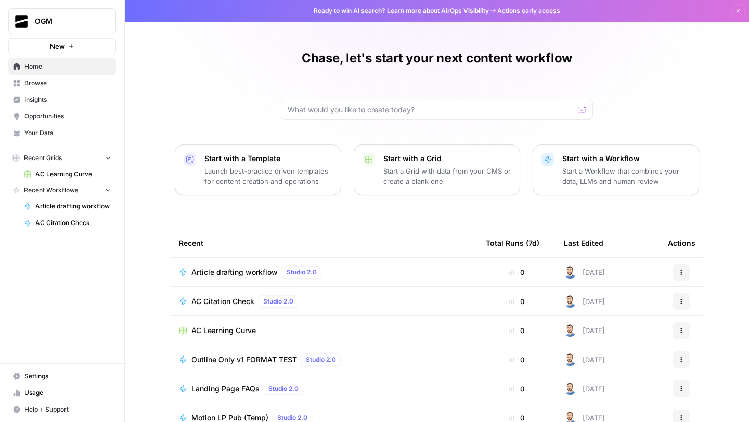
scroll to position [56, 0]
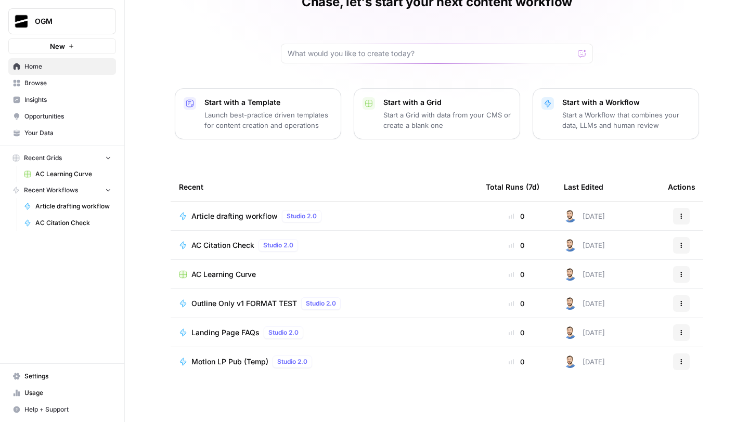
click at [77, 82] on span "Browse" at bounding box center [67, 83] width 87 height 9
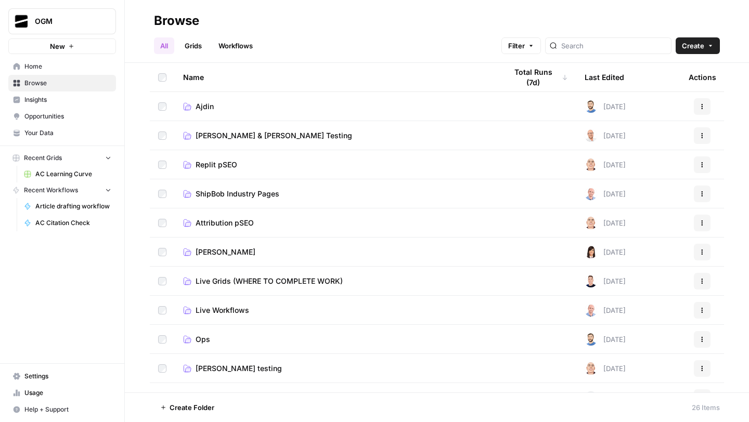
click at [205, 111] on span "Ajdin" at bounding box center [205, 106] width 18 height 10
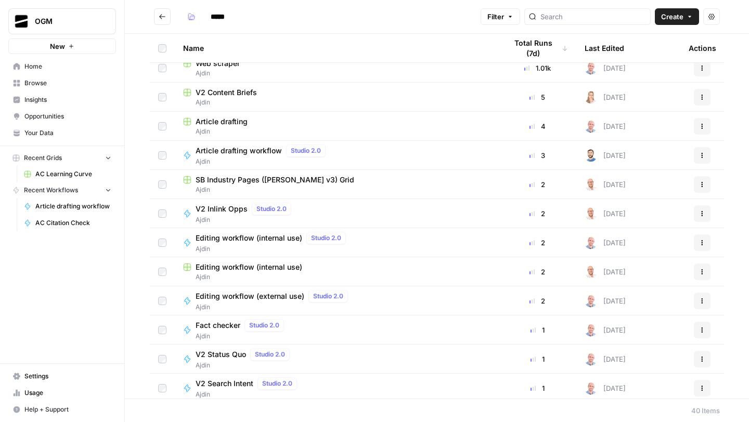
scroll to position [38, 0]
click at [229, 123] on span "Article drafting" at bounding box center [222, 122] width 52 height 10
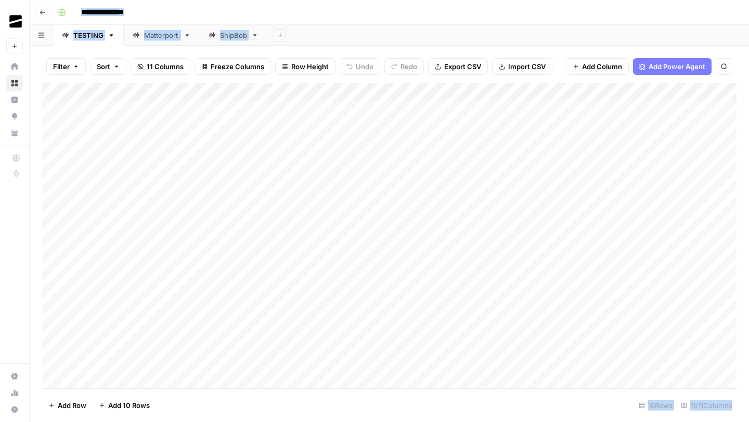
click at [163, 36] on div "Matterport" at bounding box center [161, 35] width 35 height 10
click at [237, 43] on link "ShipBob" at bounding box center [234, 35] width 68 height 21
click at [560, 90] on div "Add Column" at bounding box center [389, 153] width 694 height 140
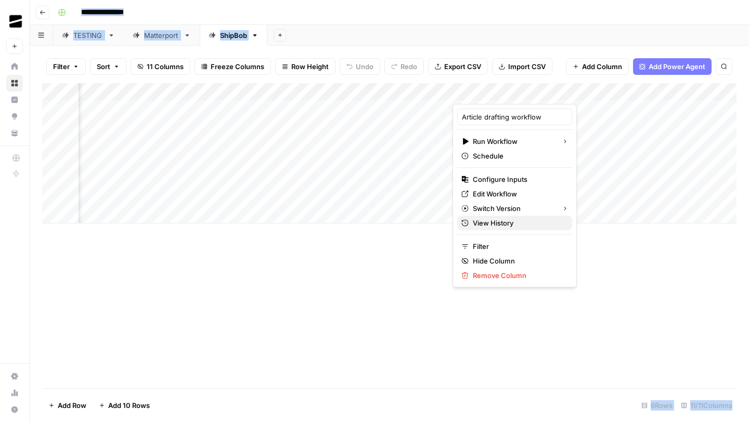
click at [503, 226] on span "View History" at bounding box center [518, 223] width 91 height 10
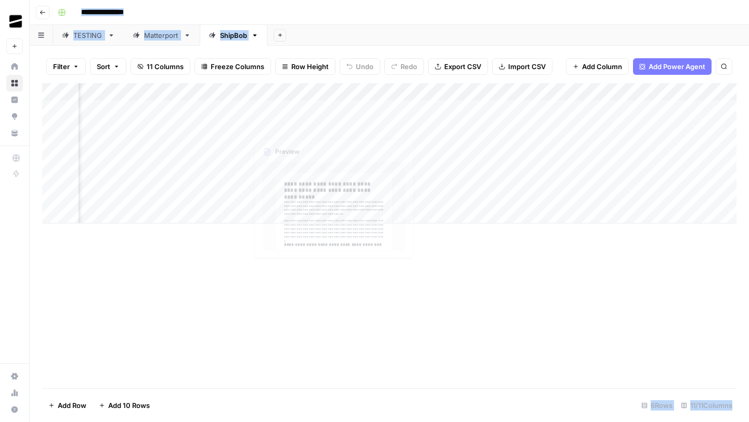
scroll to position [0, 0]
click at [434, 270] on div "Add Column" at bounding box center [389, 235] width 694 height 305
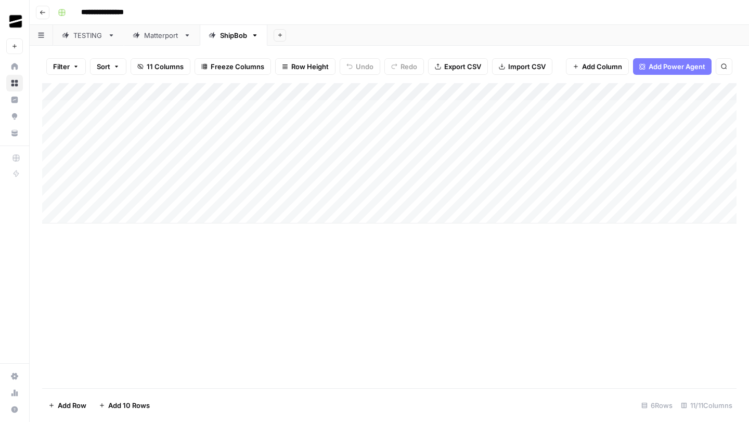
click at [88, 38] on div "TESTING" at bounding box center [88, 35] width 30 height 10
click at [424, 102] on div "Add Column" at bounding box center [389, 235] width 694 height 305
click at [444, 92] on div "Add Column" at bounding box center [389, 235] width 694 height 305
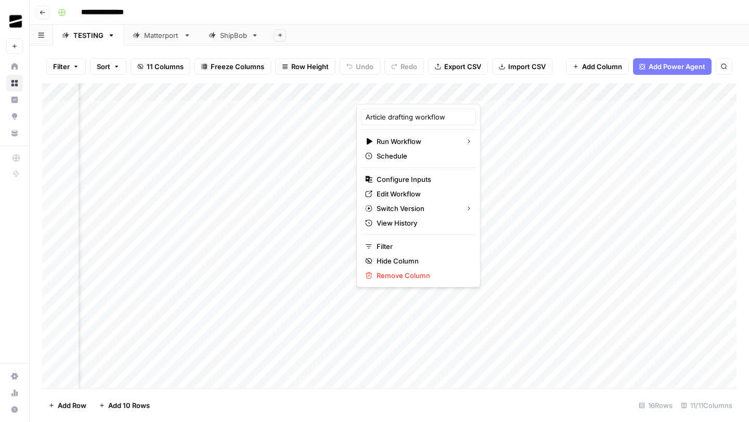
click at [554, 37] on div "Add Sheet" at bounding box center [508, 35] width 482 height 21
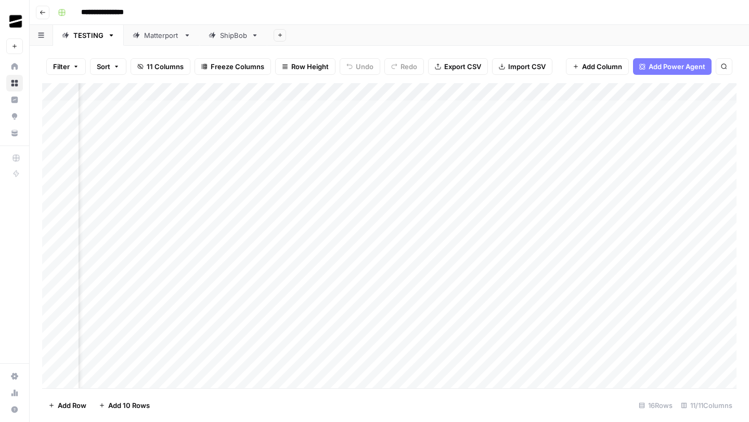
click at [646, 107] on div "Add Column" at bounding box center [389, 235] width 694 height 305
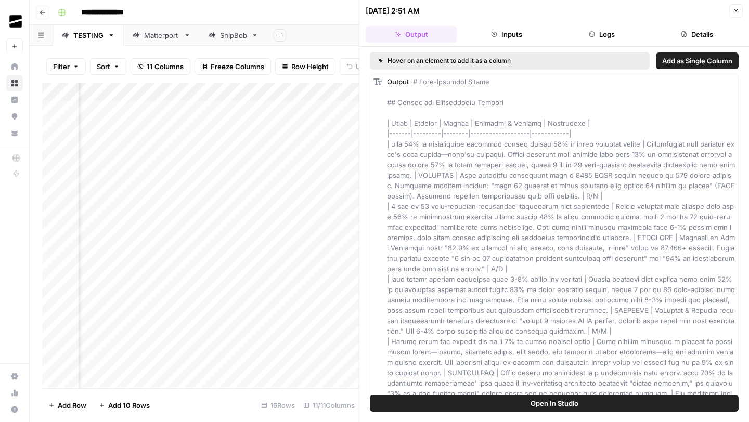
scroll to position [355, 0]
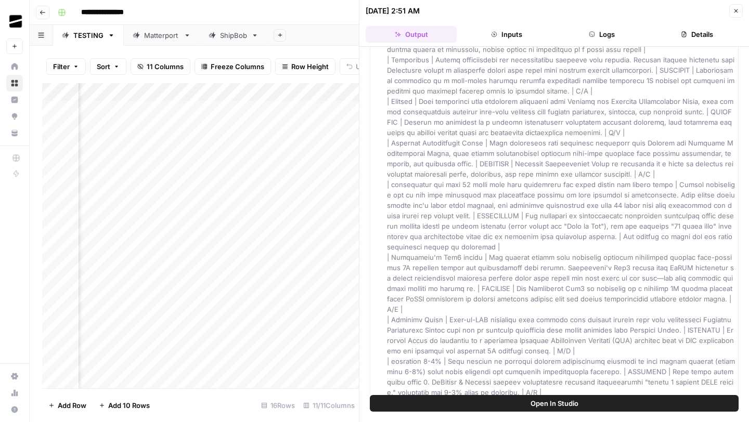
click at [606, 33] on button "Logs" at bounding box center [601, 34] width 91 height 17
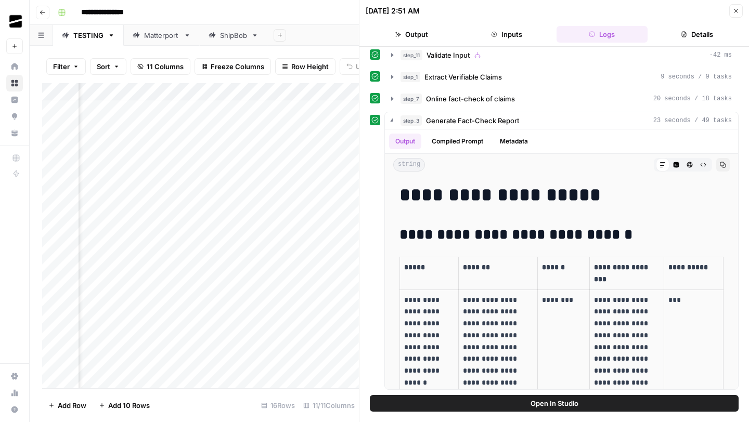
scroll to position [0, 0]
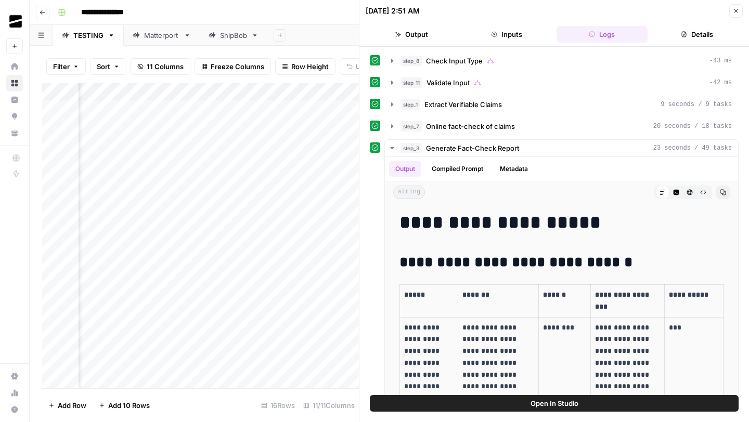
click at [738, 15] on button "Close" at bounding box center [736, 11] width 14 height 14
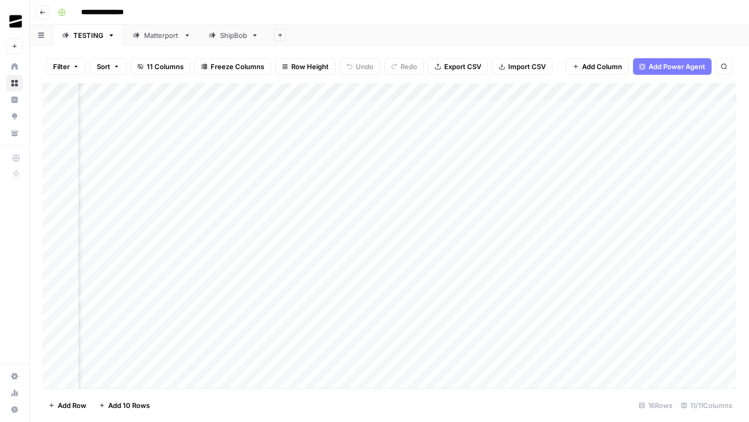
click at [444, 108] on div "Add Column" at bounding box center [389, 235] width 694 height 305
click at [462, 106] on div "Add Column" at bounding box center [389, 235] width 694 height 305
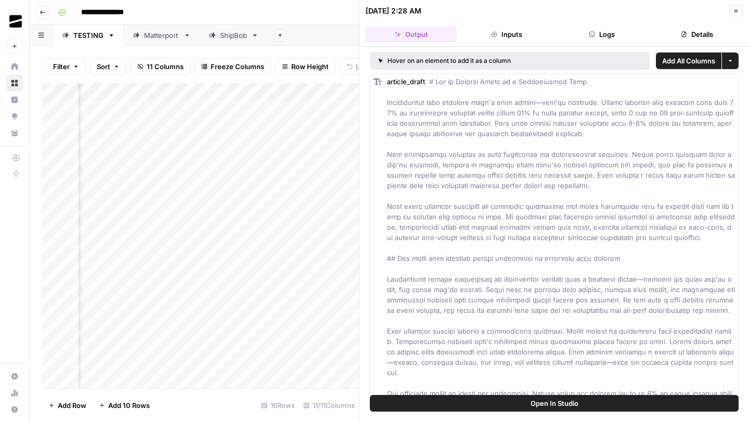
click at [594, 25] on header "09/03/25 at 2:28 AM Close Output Inputs Logs Details" at bounding box center [554, 23] width 390 height 47
click at [596, 32] on button "Logs" at bounding box center [601, 34] width 91 height 17
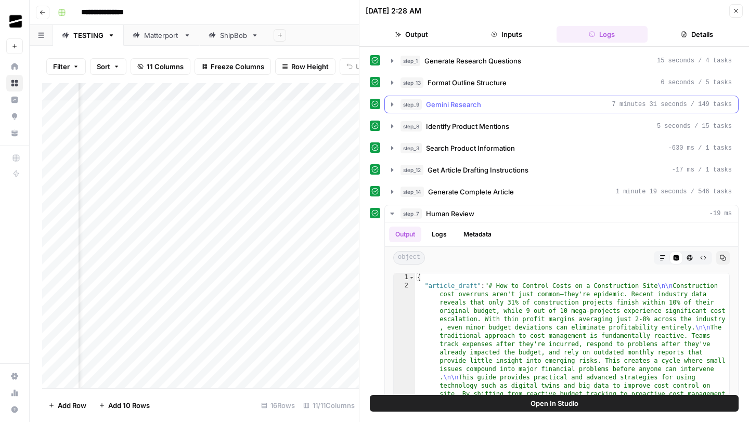
scroll to position [93, 0]
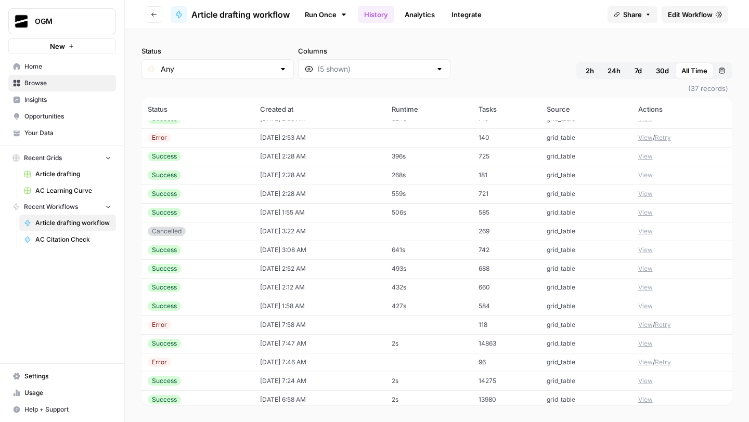
scroll to position [408, 0]
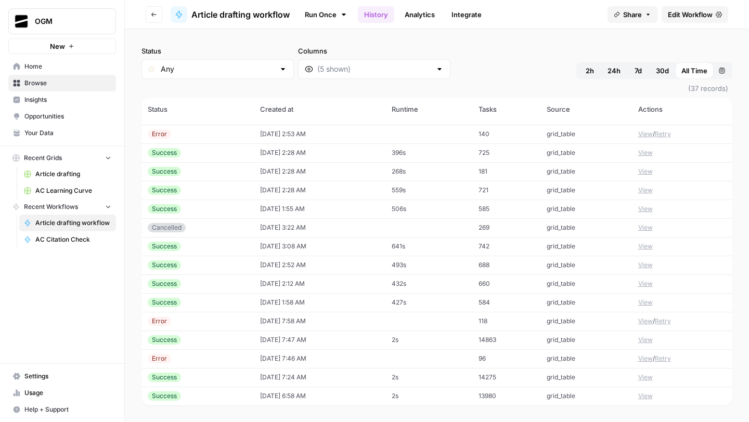
click at [643, 339] on button "View" at bounding box center [645, 339] width 15 height 9
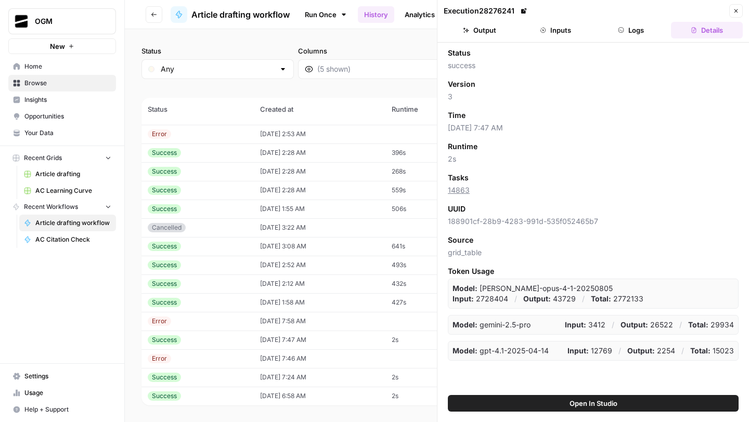
click at [458, 190] on link "14863" at bounding box center [459, 190] width 22 height 9
drag, startPoint x: 475, startPoint y: 299, endPoint x: 507, endPoint y: 299, distance: 31.2
click at [508, 299] on div "Input: 2728404 / Output: 43729 / Total: 2772133" at bounding box center [547, 299] width 191 height 10
click at [490, 300] on p "Input: 2728404" at bounding box center [480, 299] width 56 height 10
click at [489, 300] on p "Input: 2728404" at bounding box center [480, 299] width 56 height 10
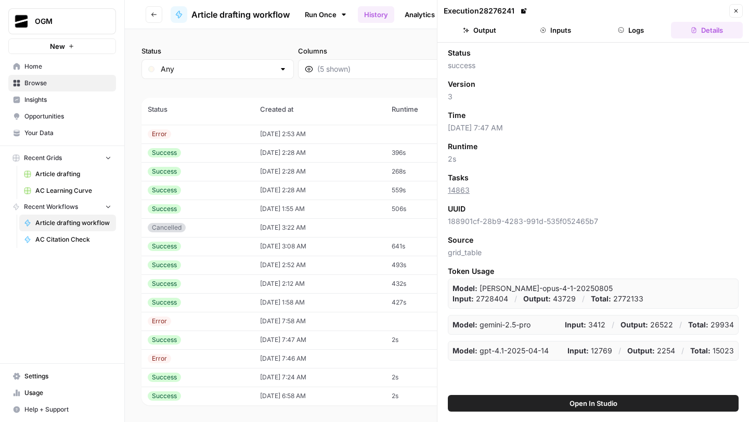
click at [489, 300] on p "Input: 2728404" at bounding box center [480, 299] width 56 height 10
click at [720, 323] on p "Total: 29934" at bounding box center [711, 325] width 46 height 10
click at [738, 7] on button "Close" at bounding box center [736, 11] width 14 height 14
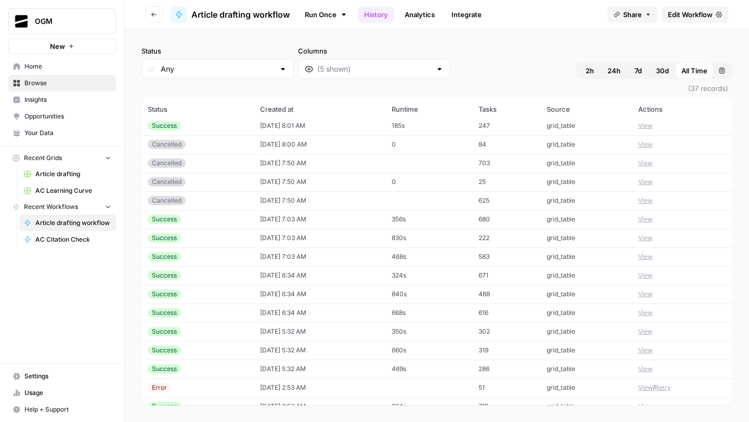
scroll to position [408, 0]
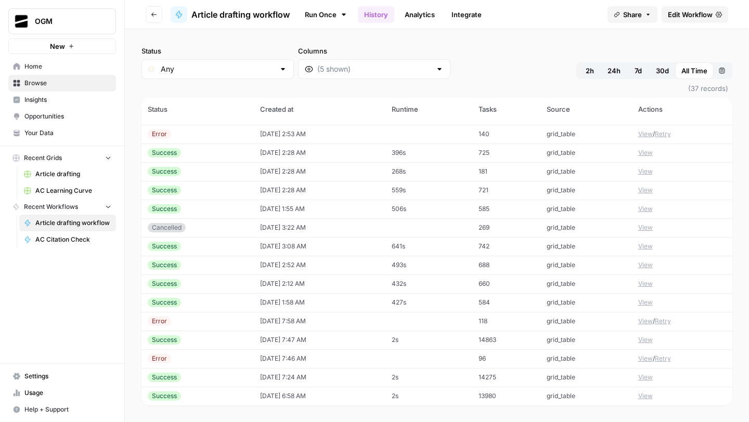
click at [383, 341] on td "09/01/25 at 7:47 AM" at bounding box center [320, 340] width 132 height 19
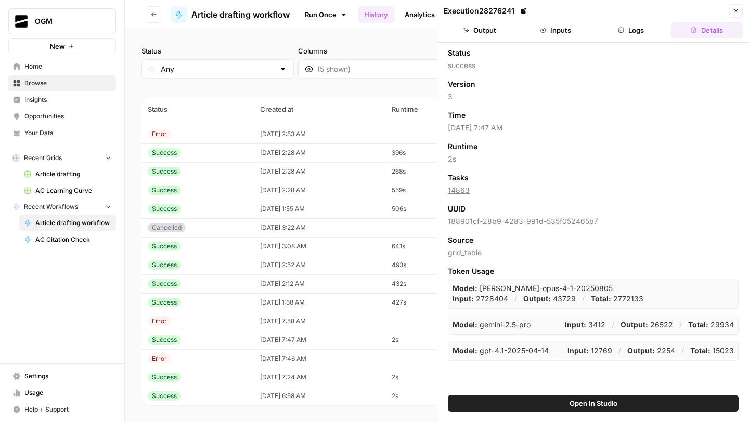
click at [486, 301] on p "Input: 2728404" at bounding box center [480, 299] width 56 height 10
drag, startPoint x: 623, startPoint y: 297, endPoint x: 640, endPoint y: 297, distance: 17.2
click at [640, 297] on p "Total: 2772133" at bounding box center [617, 299] width 53 height 10
click at [733, 9] on icon "button" at bounding box center [736, 11] width 6 height 6
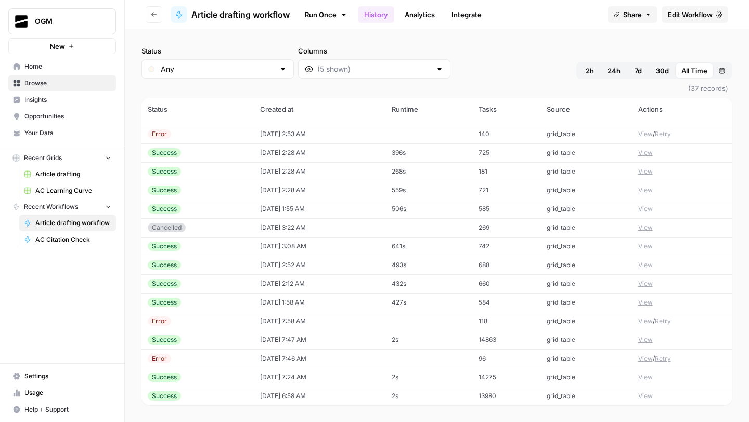
click at [647, 341] on button "View" at bounding box center [645, 339] width 15 height 9
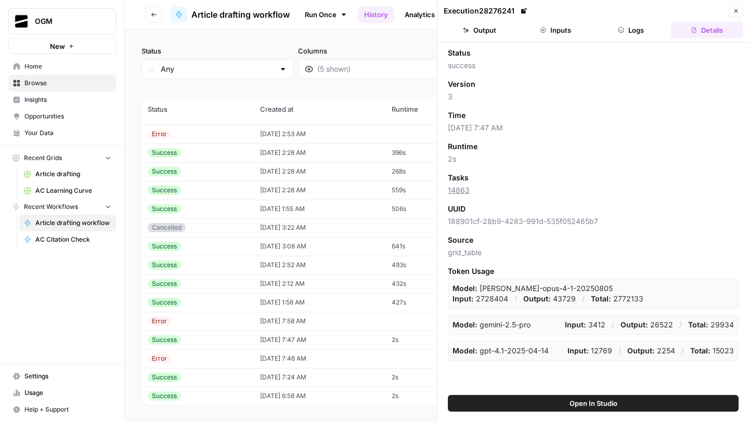
click at [584, 401] on span "Open In Studio" at bounding box center [593, 403] width 48 height 10
click at [560, 160] on span "2s" at bounding box center [593, 159] width 291 height 10
click at [668, 154] on span "2s" at bounding box center [593, 159] width 291 height 10
click at [413, 62] on div "Status Any Columns 2h 24h 7d 30d All Time Custom range" at bounding box center [436, 62] width 591 height 33
click at [731, 16] on button "Close" at bounding box center [736, 11] width 14 height 14
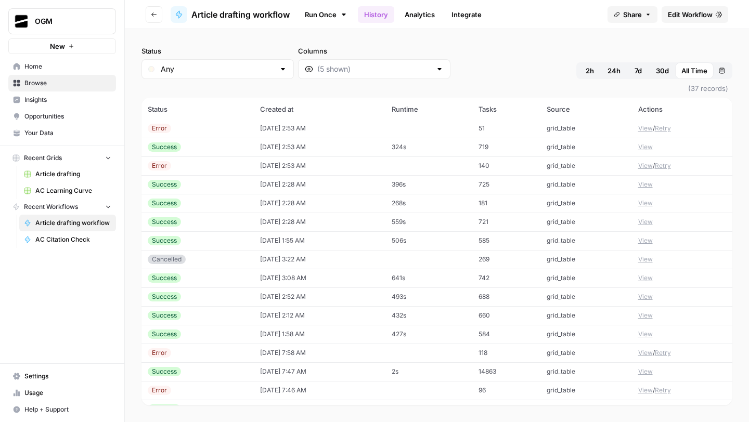
scroll to position [408, 0]
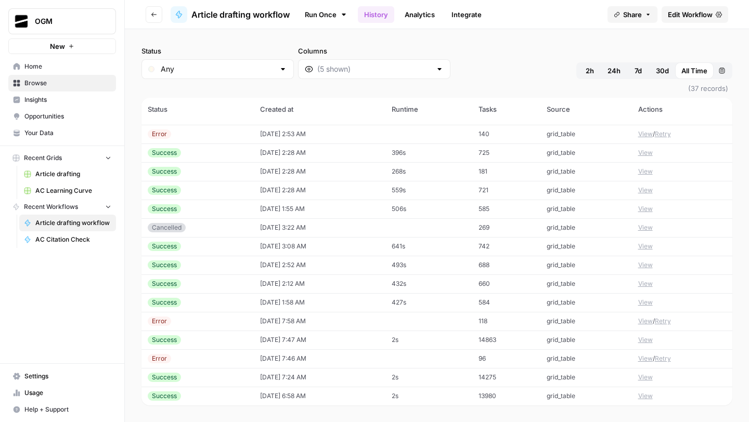
click at [490, 76] on div "Status Any Columns 2h 24h 7d 30d All Time Custom range" at bounding box center [436, 62] width 591 height 33
click at [541, 56] on div "Status Any Columns 2h 24h 7d 30d All Time Custom range" at bounding box center [436, 62] width 591 height 33
click at [148, 17] on button "Go back" at bounding box center [154, 14] width 17 height 17
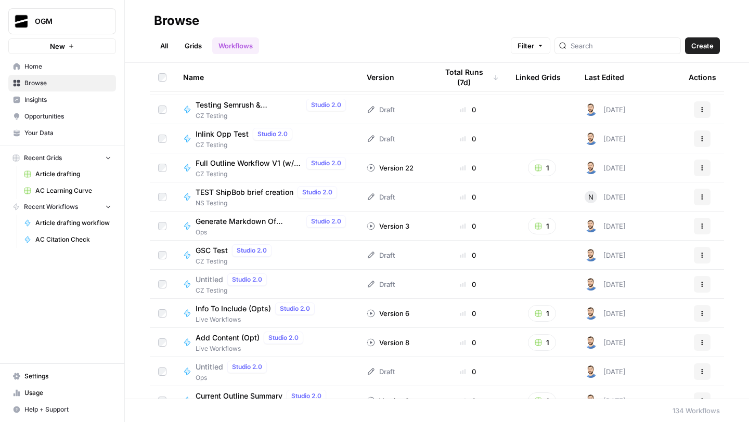
scroll to position [380, 0]
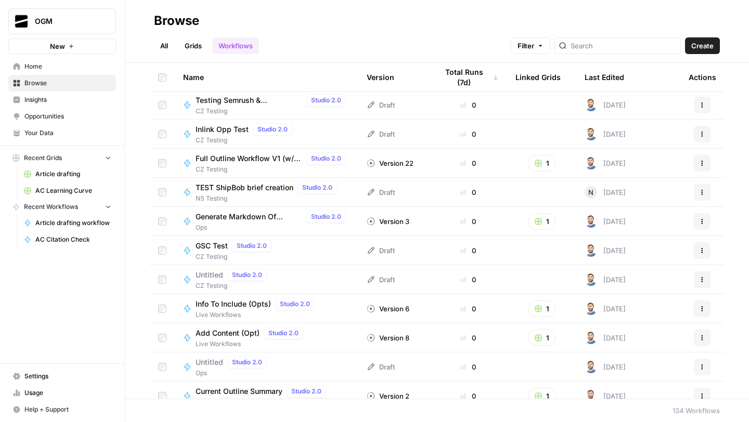
click at [76, 82] on span "Browse" at bounding box center [67, 83] width 87 height 9
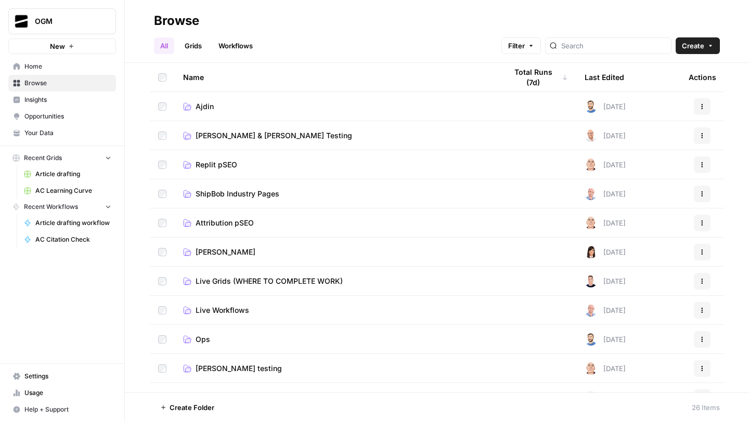
click at [253, 115] on td "Ajdin" at bounding box center [336, 106] width 323 height 29
click at [199, 109] on span "Ajdin" at bounding box center [205, 106] width 18 height 10
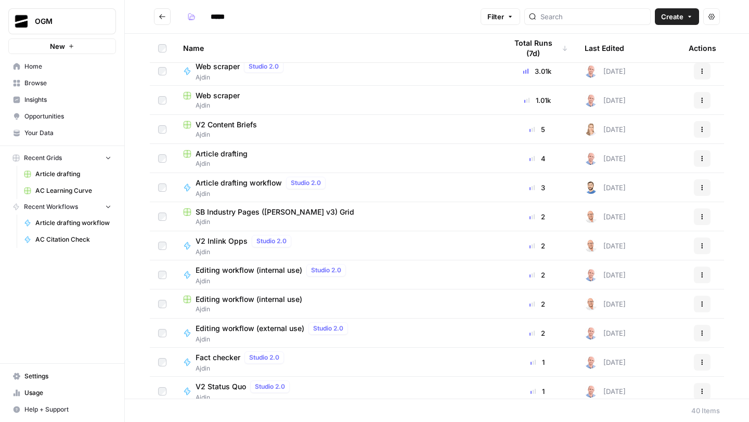
scroll to position [7, 0]
click at [275, 211] on span "SB Industry Pages (AJDIN-Alex v3) Grid" at bounding box center [275, 211] width 159 height 10
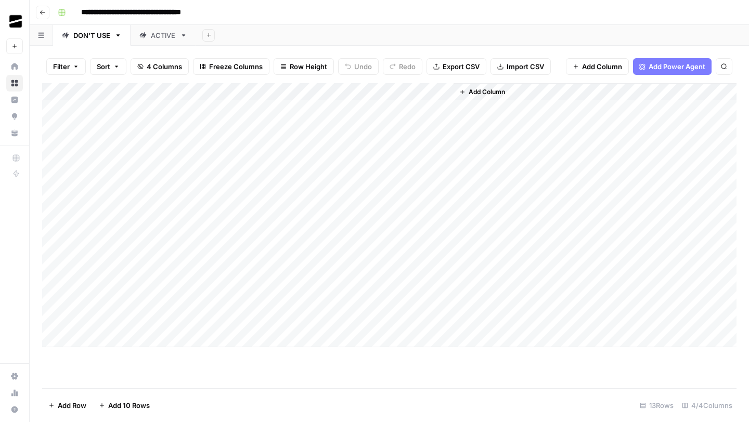
click at [166, 42] on link "ACTIVE" at bounding box center [164, 35] width 66 height 21
click at [337, 93] on div "Add Column" at bounding box center [389, 235] width 694 height 305
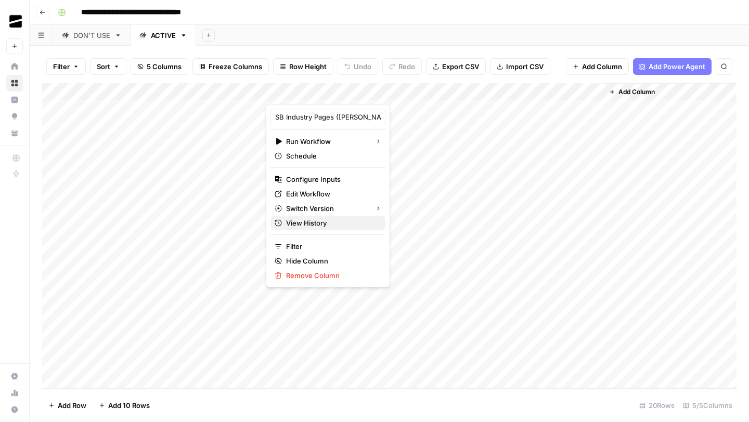
click at [313, 223] on span "View History" at bounding box center [331, 223] width 91 height 10
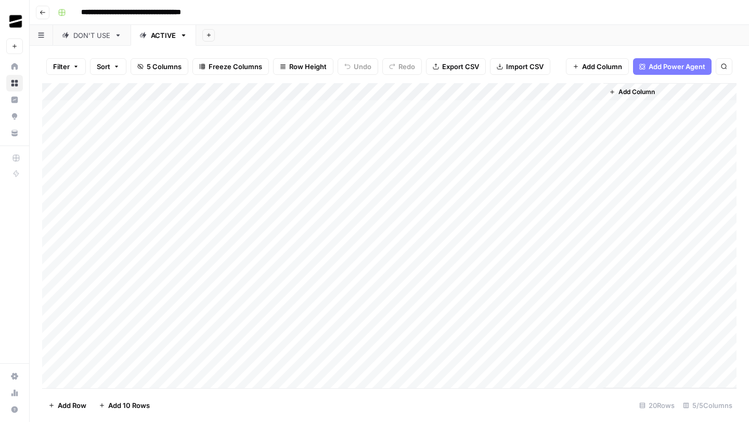
click at [339, 90] on div "Add Column" at bounding box center [389, 235] width 694 height 305
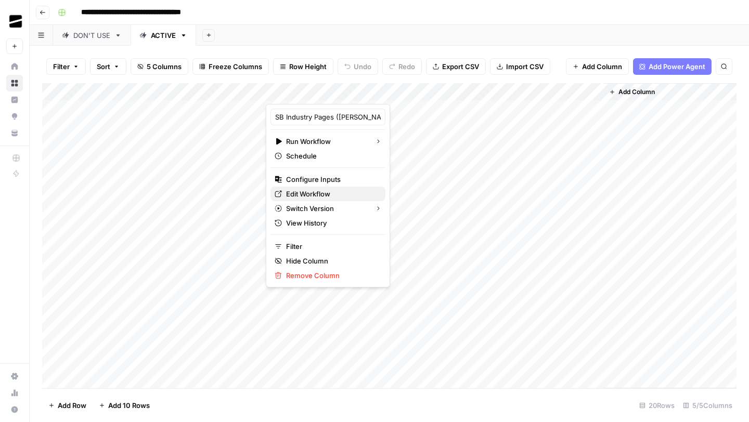
click at [315, 195] on span "Edit Workflow" at bounding box center [331, 194] width 91 height 10
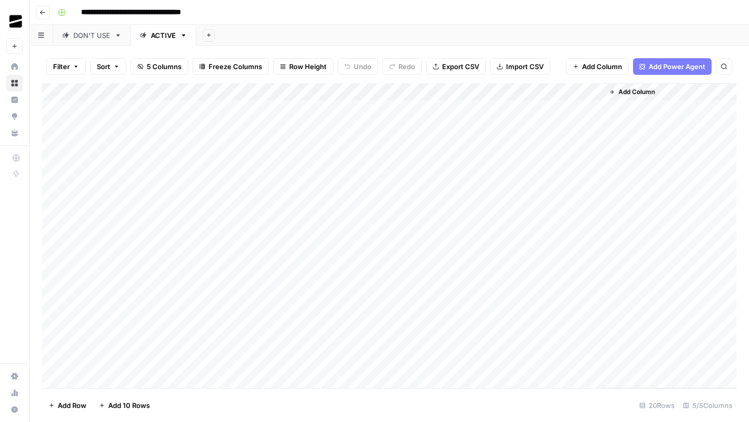
click at [311, 317] on div "Add Column" at bounding box center [389, 235] width 694 height 305
click at [337, 318] on div "Add Column" at bounding box center [389, 235] width 694 height 305
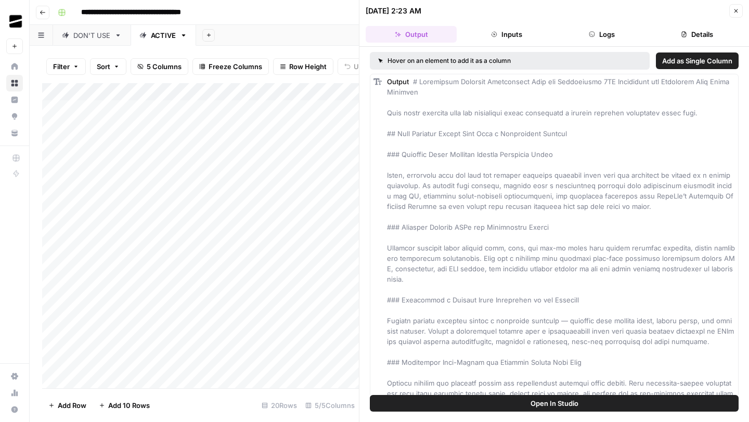
click at [605, 34] on button "Logs" at bounding box center [601, 34] width 91 height 17
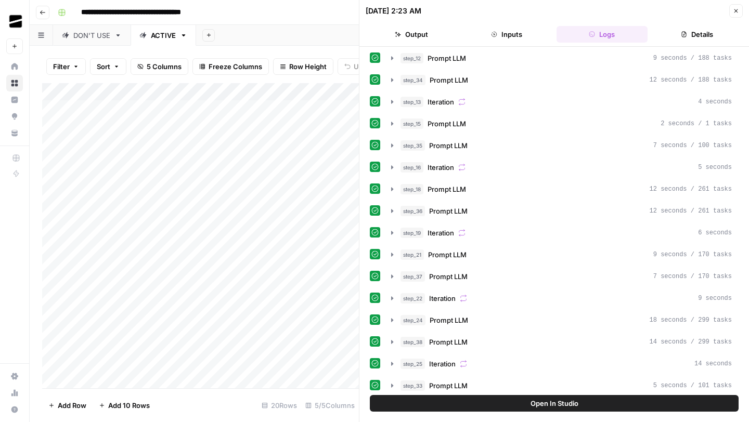
scroll to position [133, 0]
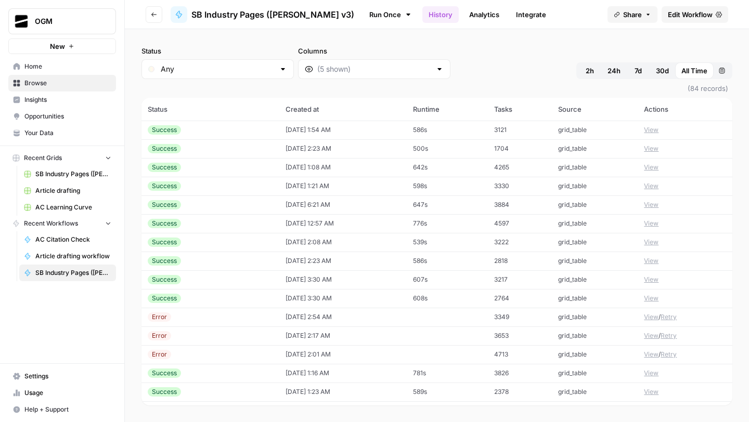
click at [32, 394] on span "Usage" at bounding box center [67, 392] width 87 height 9
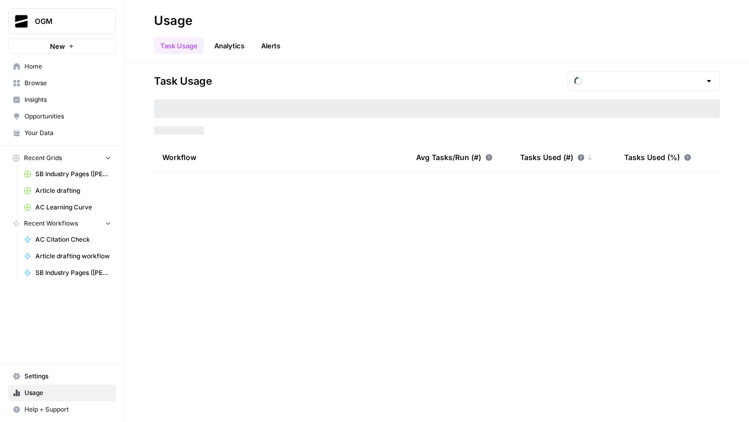
type input "September Tasks"
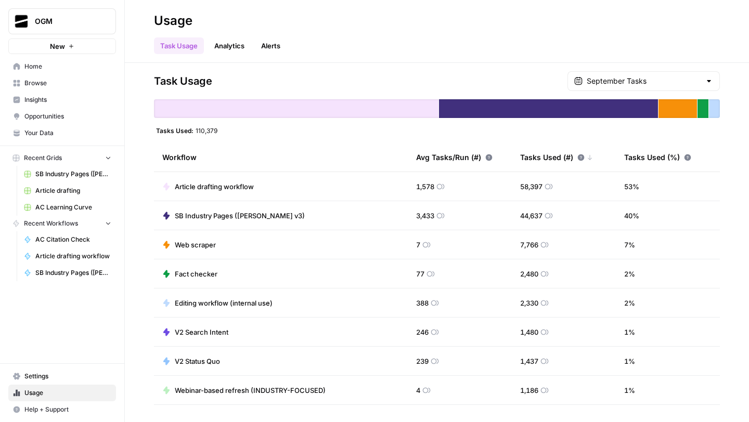
click at [474, 37] on div "Task Usage Analytics Alerts" at bounding box center [437, 41] width 566 height 25
click at [294, 247] on td "Web scraper" at bounding box center [281, 244] width 254 height 29
click at [189, 241] on span "Web scraper" at bounding box center [195, 245] width 41 height 10
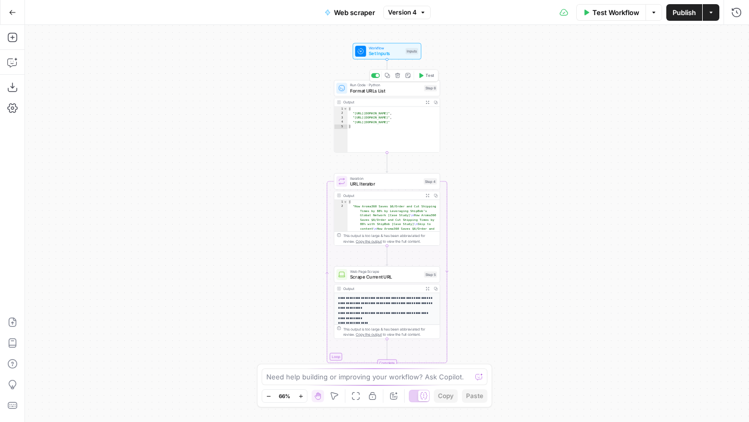
click at [387, 90] on span "Format URLs List" at bounding box center [385, 90] width 71 height 7
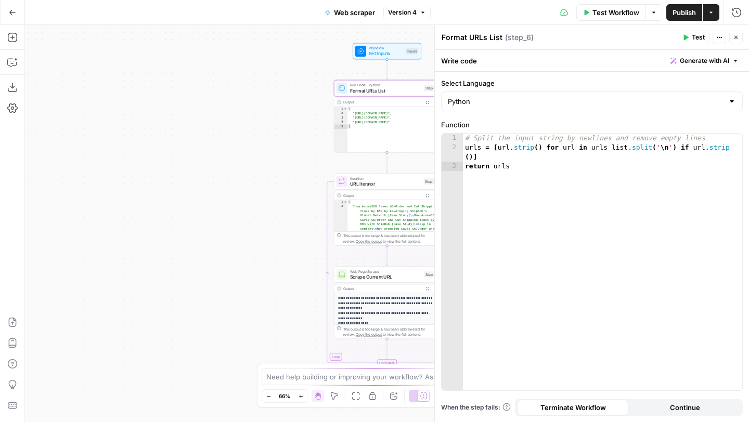
click at [739, 40] on button "Close" at bounding box center [736, 38] width 14 height 14
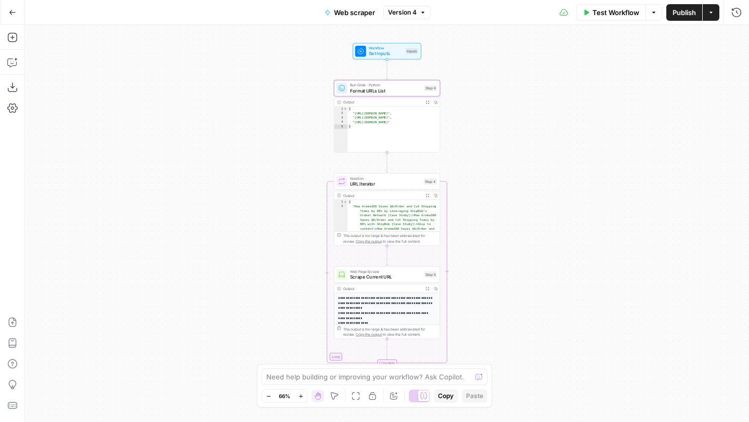
click at [10, 11] on icon "button" at bounding box center [12, 12] width 6 height 5
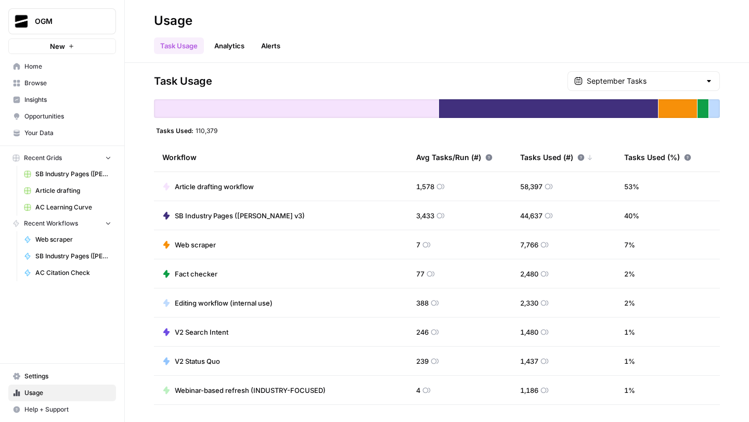
click at [55, 86] on span "Browse" at bounding box center [67, 83] width 87 height 9
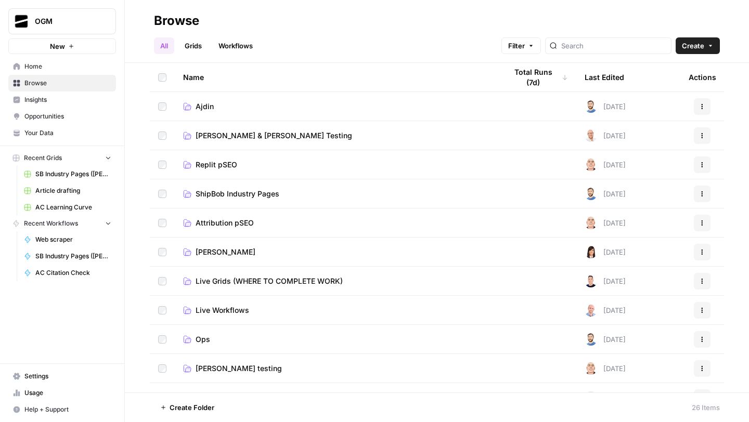
click at [50, 135] on span "Your Data" at bounding box center [67, 132] width 87 height 9
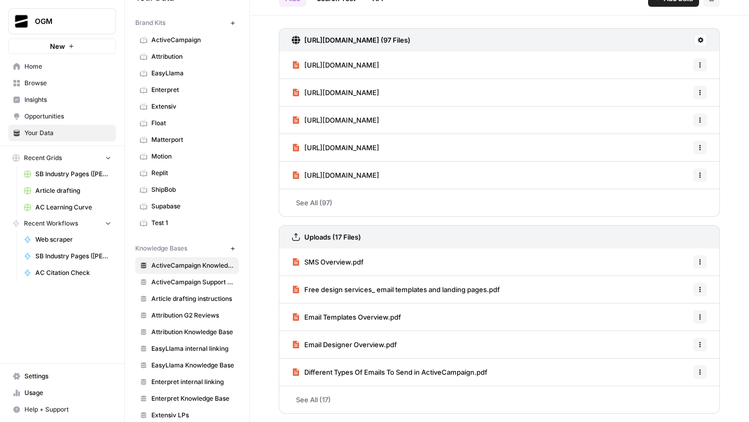
scroll to position [37, 0]
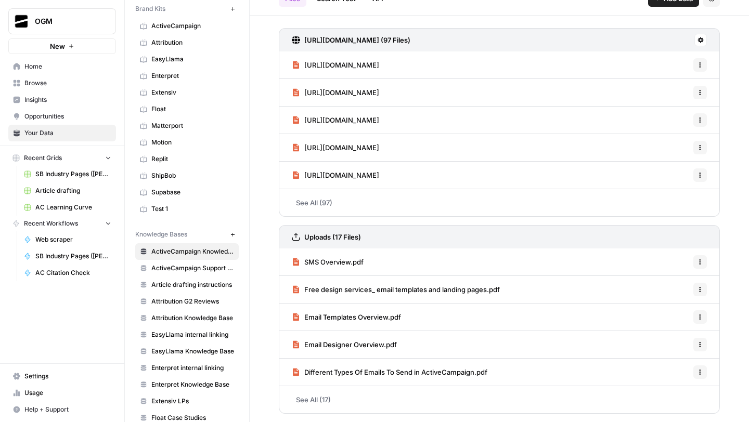
click at [384, 20] on div "https://www.activecampaign.com/sitemaps-1-section-pages-1-sitemap.xml (97 Files…" at bounding box center [499, 219] width 499 height 407
click at [381, 22] on div "https://www.activecampaign.com/sitemaps-1-section-pages-1-sitemap.xml (97 Files…" at bounding box center [499, 219] width 499 height 407
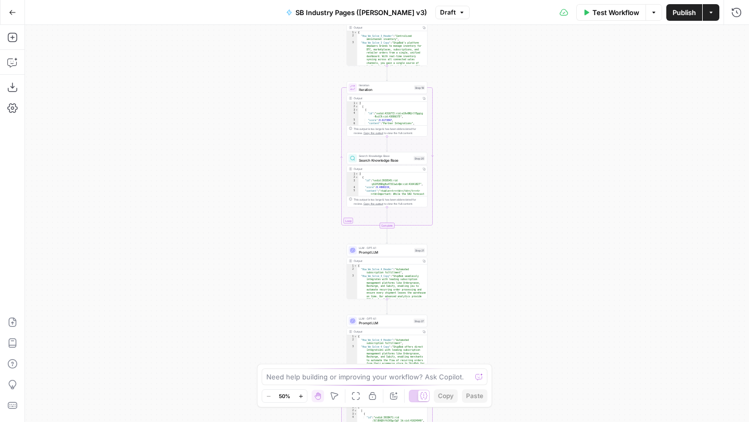
drag, startPoint x: 301, startPoint y: 144, endPoint x: 292, endPoint y: 320, distance: 176.5
click at [297, 319] on div "Workflow Set Inputs Inputs Workflow Workflow Step 2 Output Copy 1 2 { "review_c…" at bounding box center [387, 223] width 724 height 397
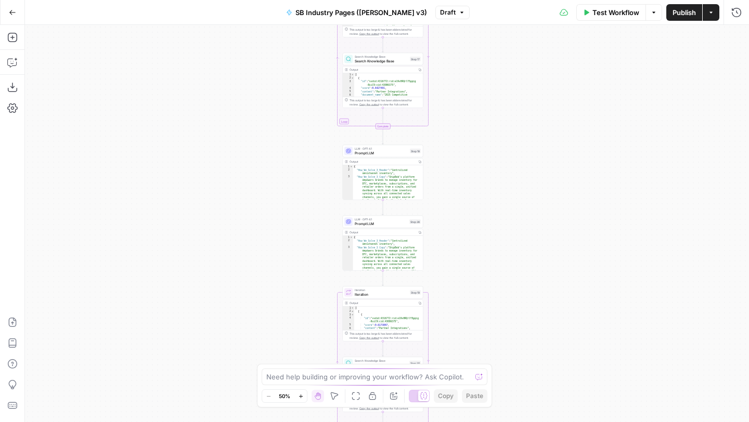
drag, startPoint x: 296, startPoint y: 135, endPoint x: 288, endPoint y: 279, distance: 144.3
click at [296, 271] on div "Workflow Set Inputs Inputs Workflow Workflow Step 2 Output Copy 1 2 { "review_c…" at bounding box center [387, 223] width 724 height 397
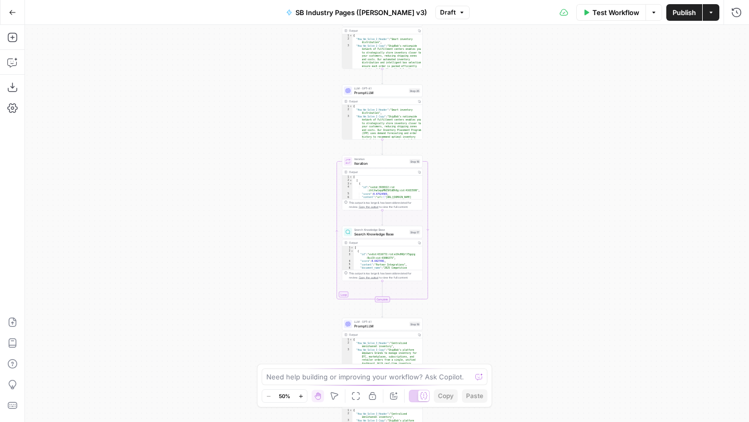
drag, startPoint x: 287, startPoint y: 197, endPoint x: 286, endPoint y: 324, distance: 127.4
click at [286, 324] on div "Workflow Set Inputs Inputs Workflow Workflow Step 2 Output Copy 1 2 { "review_c…" at bounding box center [387, 223] width 724 height 397
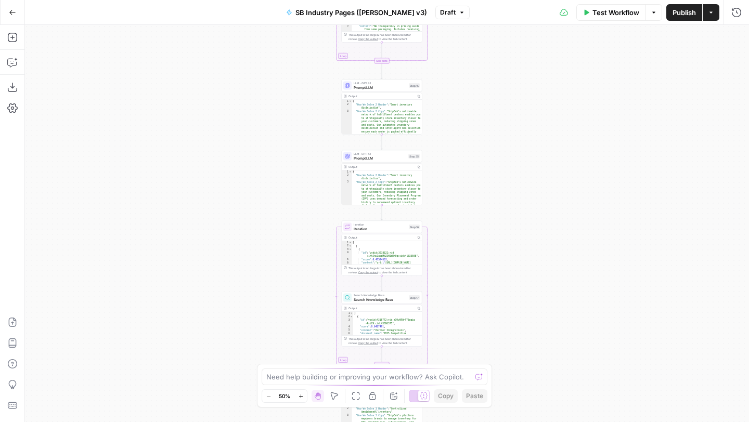
drag, startPoint x: 290, startPoint y: 166, endPoint x: 288, endPoint y: 288, distance: 121.7
click at [290, 282] on div "Workflow Set Inputs Inputs Workflow Workflow Step 2 Output Copy 1 2 { "review_c…" at bounding box center [387, 223] width 724 height 397
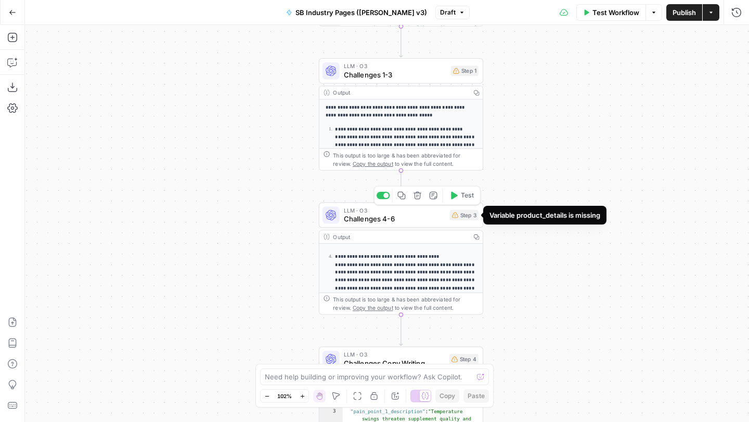
click at [424, 223] on span "Challenges 4-6" at bounding box center [395, 219] width 102 height 10
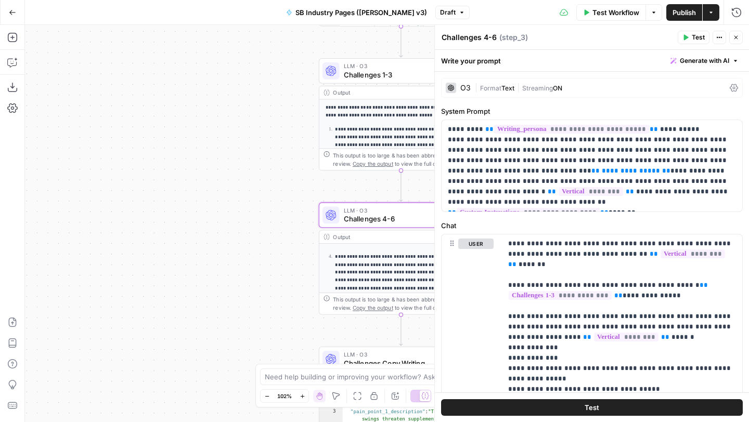
click at [736, 38] on icon "button" at bounding box center [736, 37] width 6 height 6
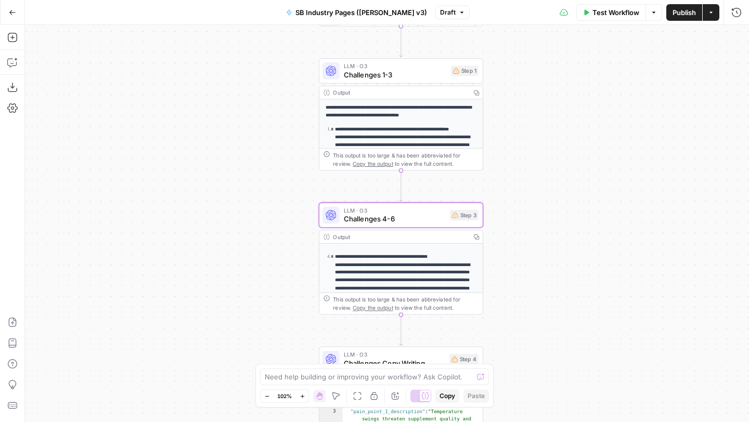
click at [615, 17] on span "Test Workflow" at bounding box center [615, 12] width 47 height 10
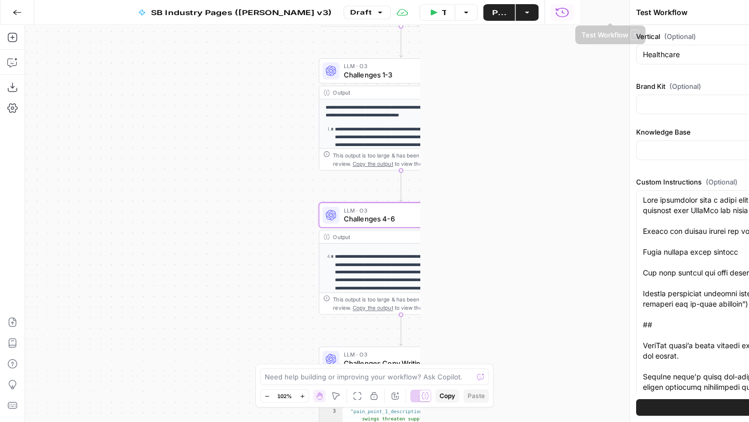
type input "ShipBob's Knowledge Base V2"
type input "ShipBob"
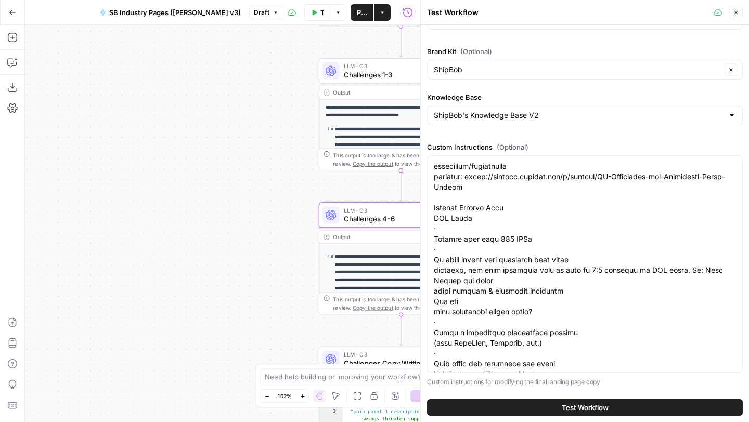
scroll to position [5706, 0]
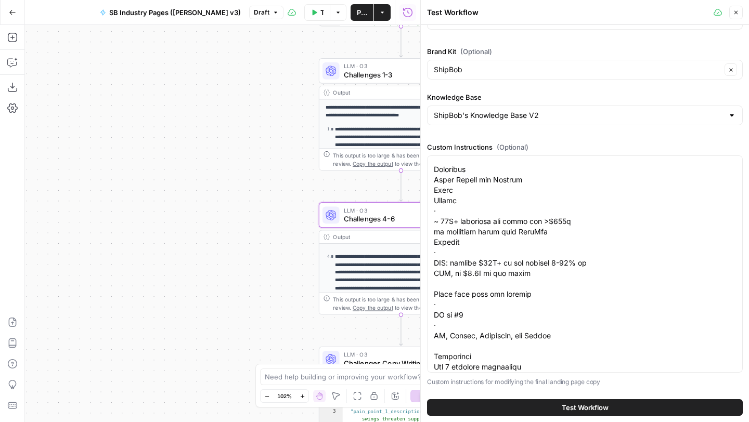
click at [739, 12] on button "Close" at bounding box center [736, 13] width 14 height 14
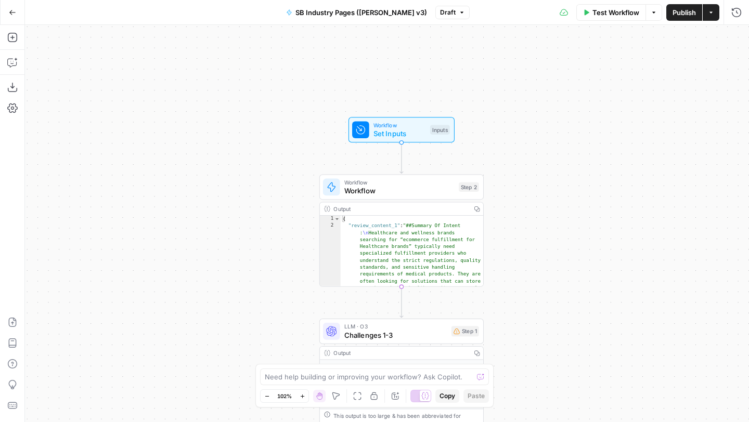
drag, startPoint x: 569, startPoint y: 168, endPoint x: 569, endPoint y: 256, distance: 87.9
click at [569, 260] on div "Workflow Set Inputs Inputs Workflow Workflow Step 2 Output Copy 1 2 { "review_c…" at bounding box center [387, 223] width 724 height 397
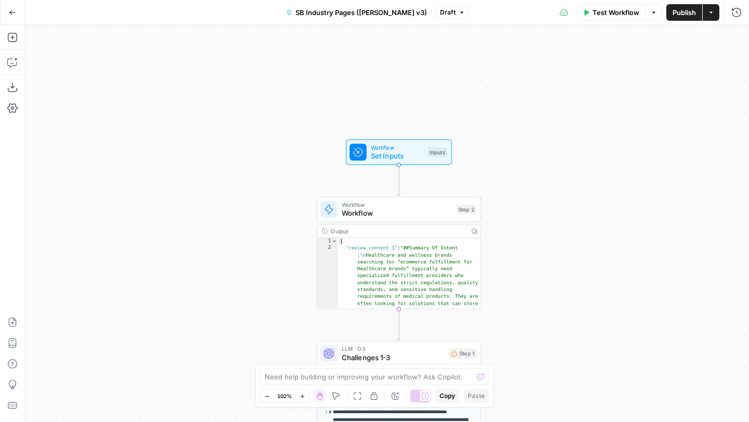
drag, startPoint x: 557, startPoint y: 159, endPoint x: 547, endPoint y: 93, distance: 66.9
click at [547, 90] on div "Workflow Set Inputs Inputs Workflow Workflow Step 2 Output Copy 1 2 { "review_c…" at bounding box center [387, 223] width 724 height 397
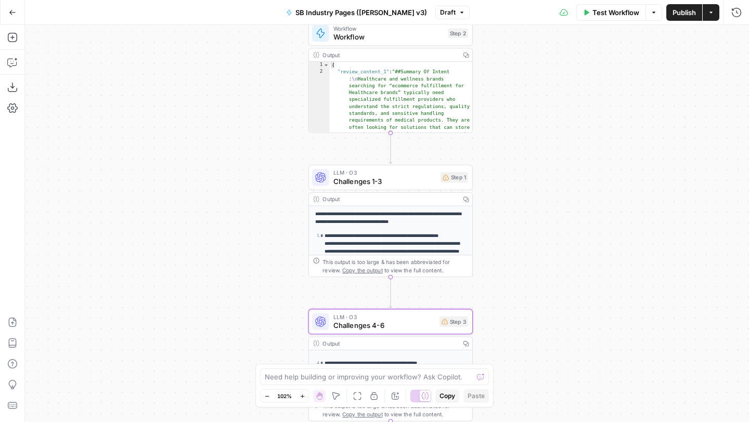
drag, startPoint x: 554, startPoint y: 255, endPoint x: 553, endPoint y: 168, distance: 87.4
click at [554, 168] on div "Workflow Set Inputs Inputs Workflow Workflow Step 2 Output Copy 1 2 { "review_c…" at bounding box center [387, 223] width 724 height 397
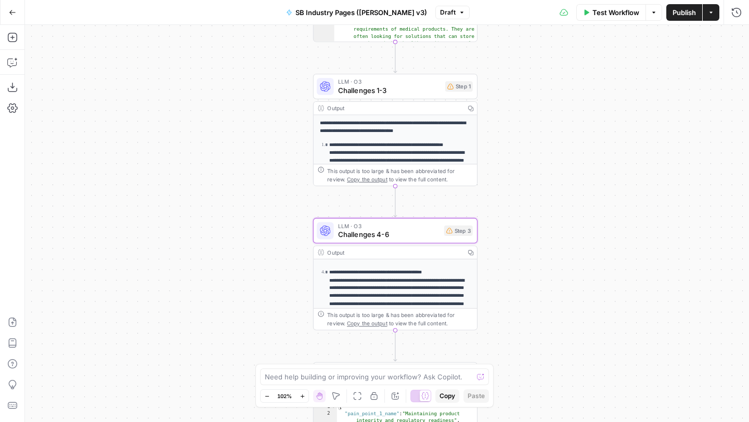
drag, startPoint x: 550, startPoint y: 227, endPoint x: 553, endPoint y: 115, distance: 111.8
click at [555, 119] on div "Workflow Set Inputs Inputs Workflow Workflow Step 2 Output Copy 1 2 { "review_c…" at bounding box center [387, 223] width 724 height 397
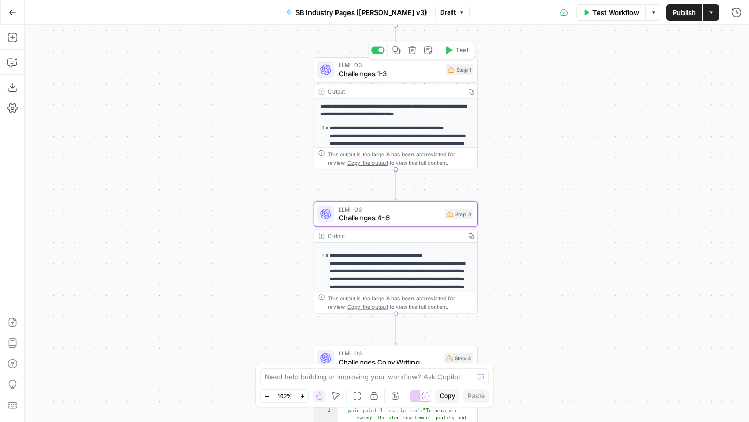
click at [389, 75] on span "Challenges 1-3" at bounding box center [390, 73] width 103 height 10
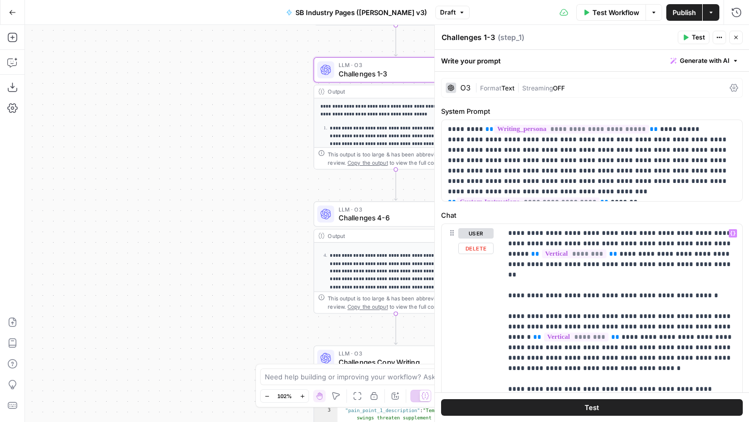
scroll to position [155, 0]
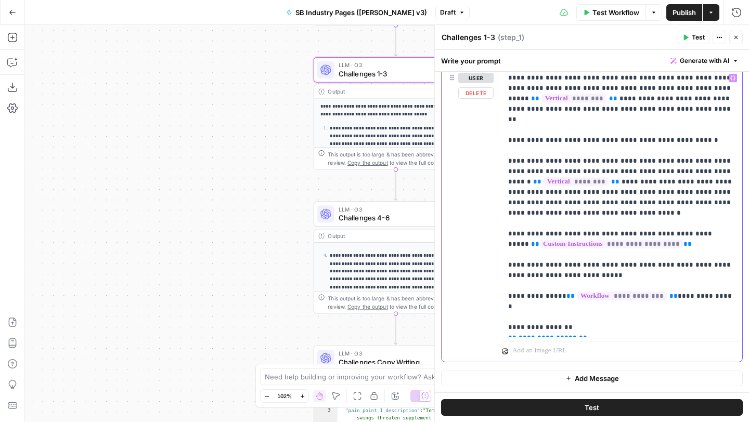
click at [578, 321] on p "**********" at bounding box center [622, 203] width 228 height 260
click at [738, 38] on icon "button" at bounding box center [736, 37] width 6 height 6
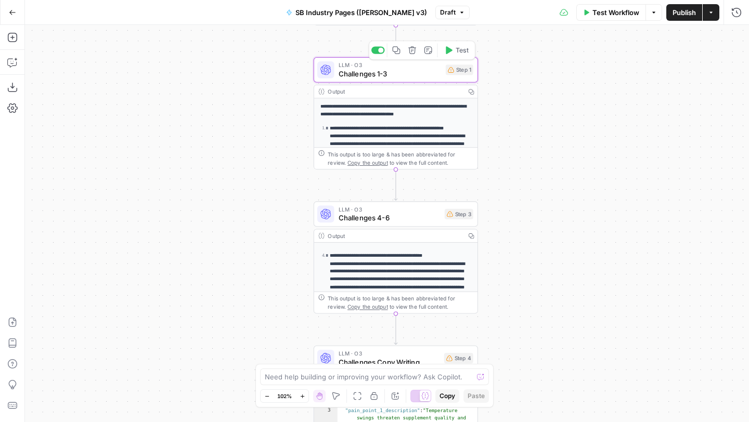
click at [387, 79] on div "LLM · O3 Challenges 1-3 Step 1 Copy step Delete step Add Note Test" at bounding box center [396, 69] width 164 height 25
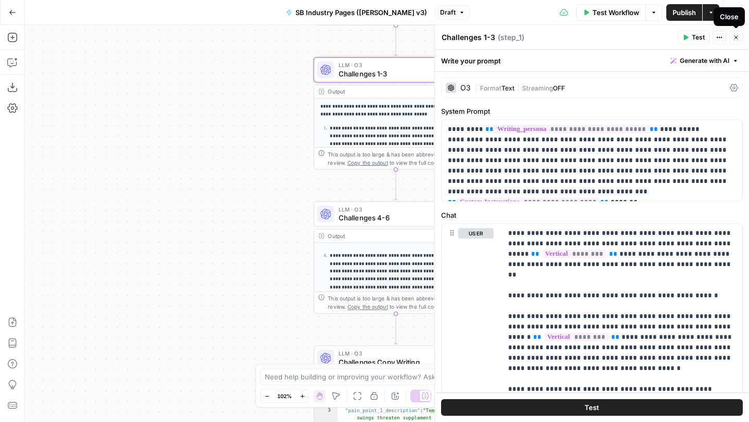
click at [656, 12] on icon "button" at bounding box center [654, 12] width 6 height 6
click at [737, 37] on icon "button" at bounding box center [736, 37] width 6 height 6
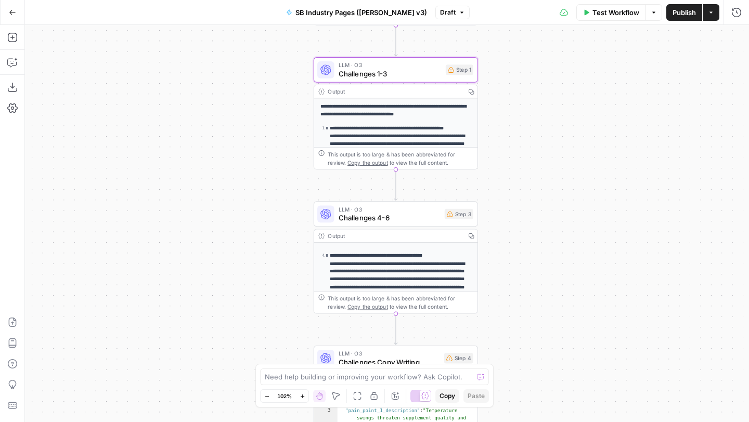
click at [403, 72] on span "Challenges 1-3" at bounding box center [390, 73] width 103 height 10
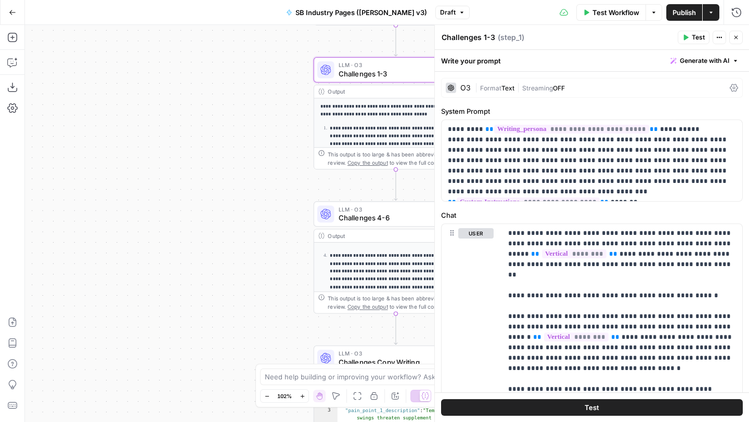
click at [736, 85] on icon at bounding box center [734, 88] width 8 height 8
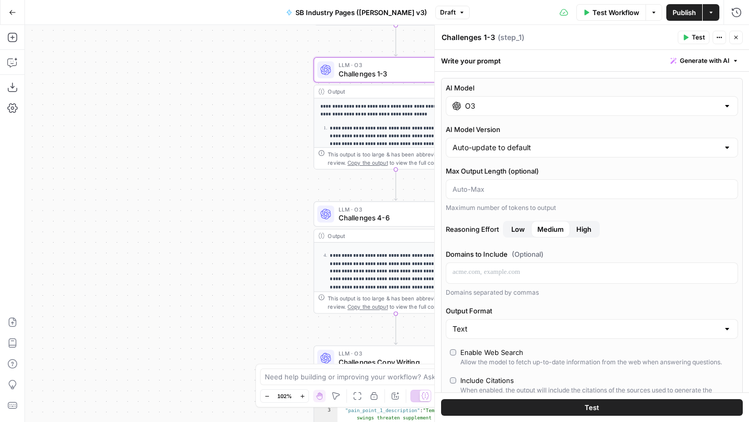
click at [611, 109] on input "O3" at bounding box center [592, 106] width 254 height 10
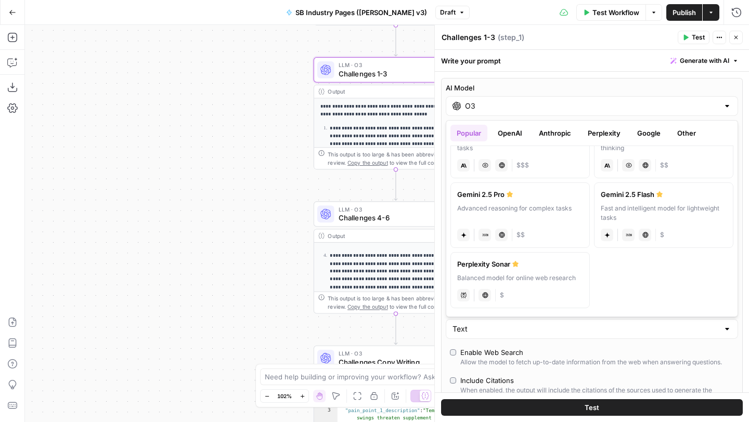
scroll to position [0, 0]
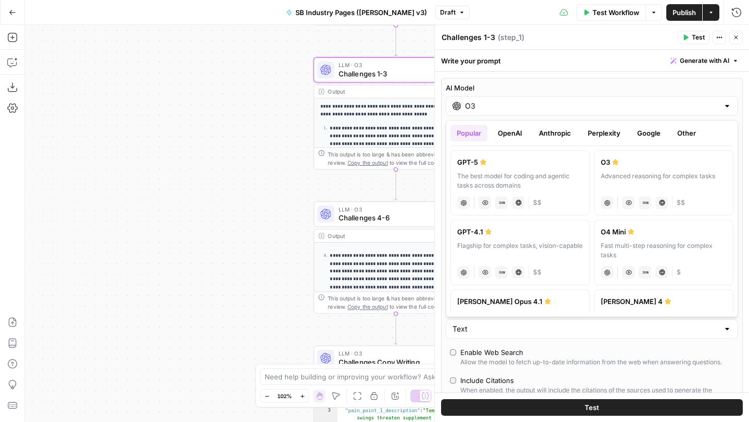
click at [517, 135] on button "OpenAI" at bounding box center [509, 133] width 37 height 17
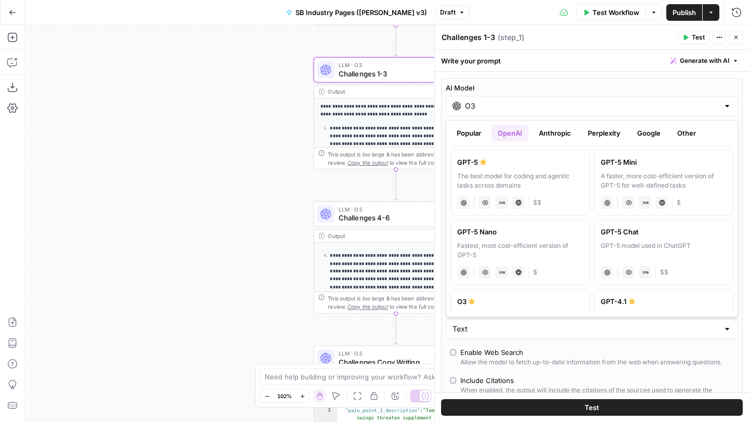
click at [741, 38] on button "Close" at bounding box center [736, 38] width 14 height 14
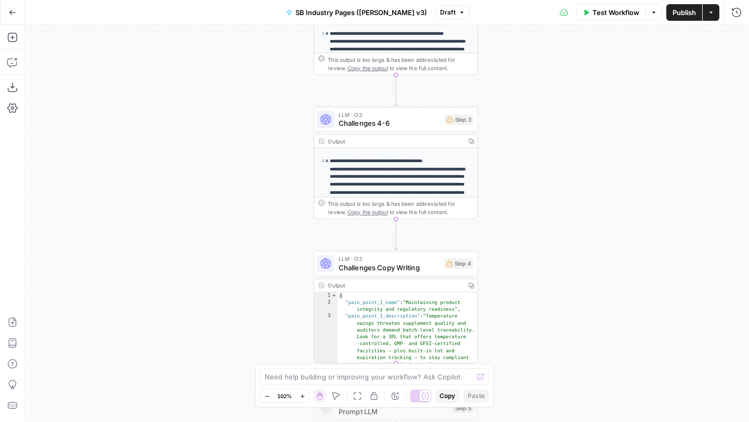
drag, startPoint x: 615, startPoint y: 239, endPoint x: 614, endPoint y: 145, distance: 94.7
click at [615, 145] on div "Workflow Set Inputs Inputs Workflow Workflow Step 2 Output Copy 1 2 { "review_c…" at bounding box center [387, 223] width 724 height 397
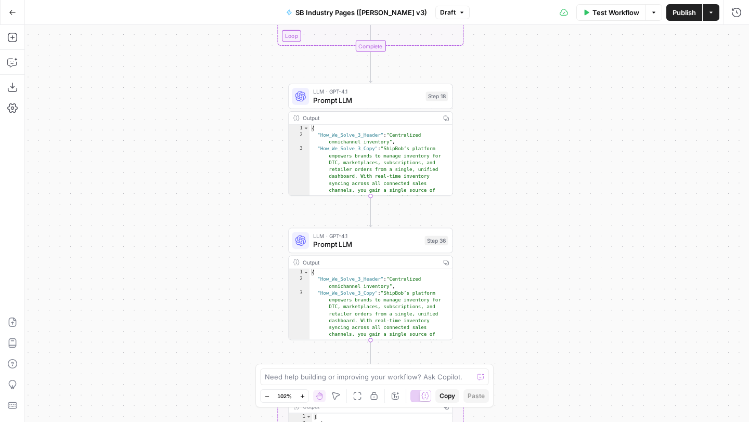
click at [379, 101] on span "Prompt LLM" at bounding box center [367, 100] width 108 height 10
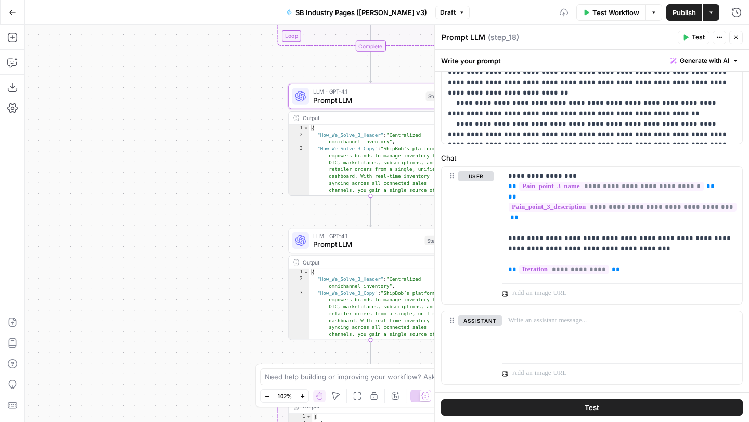
scroll to position [252, 0]
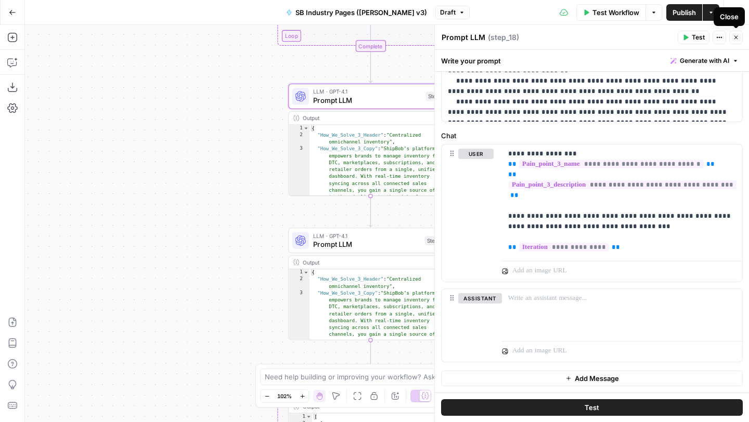
click at [739, 39] on button "Close" at bounding box center [736, 38] width 14 height 14
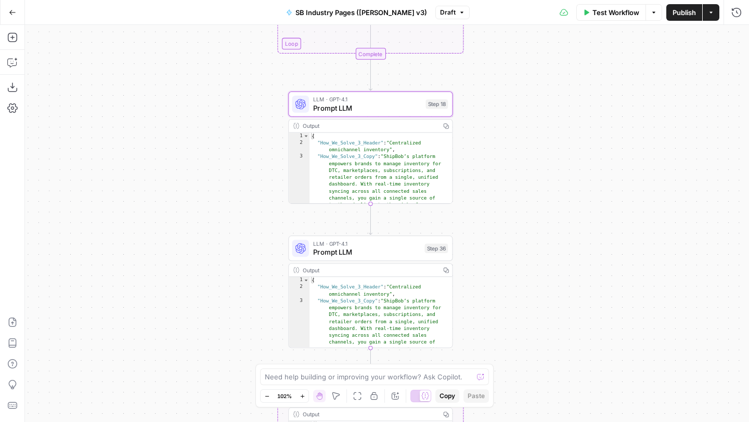
drag, startPoint x: 548, startPoint y: 109, endPoint x: 548, endPoint y: 168, distance: 59.8
click at [548, 160] on div "Workflow Set Inputs Inputs Workflow Workflow Step 2 Output Copy 1 2 { "review_c…" at bounding box center [387, 223] width 724 height 397
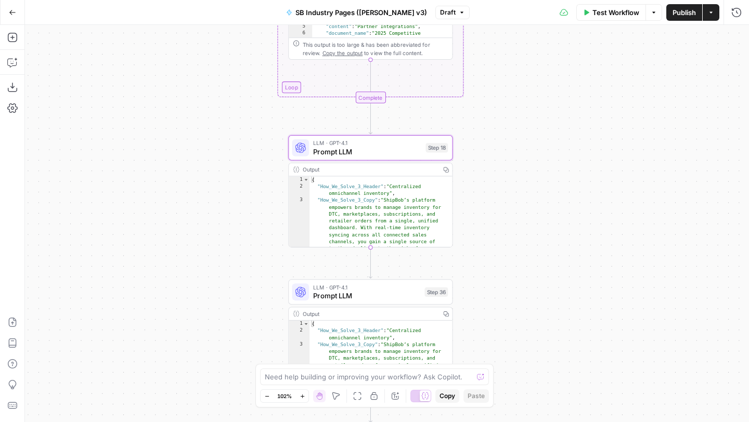
drag, startPoint x: 560, startPoint y: 137, endPoint x: 557, endPoint y: 201, distance: 64.0
click at [557, 201] on div "Workflow Set Inputs Inputs Workflow Workflow Step 2 Output Copy 1 2 { "review_c…" at bounding box center [387, 223] width 724 height 397
